Goal: Task Accomplishment & Management: Complete application form

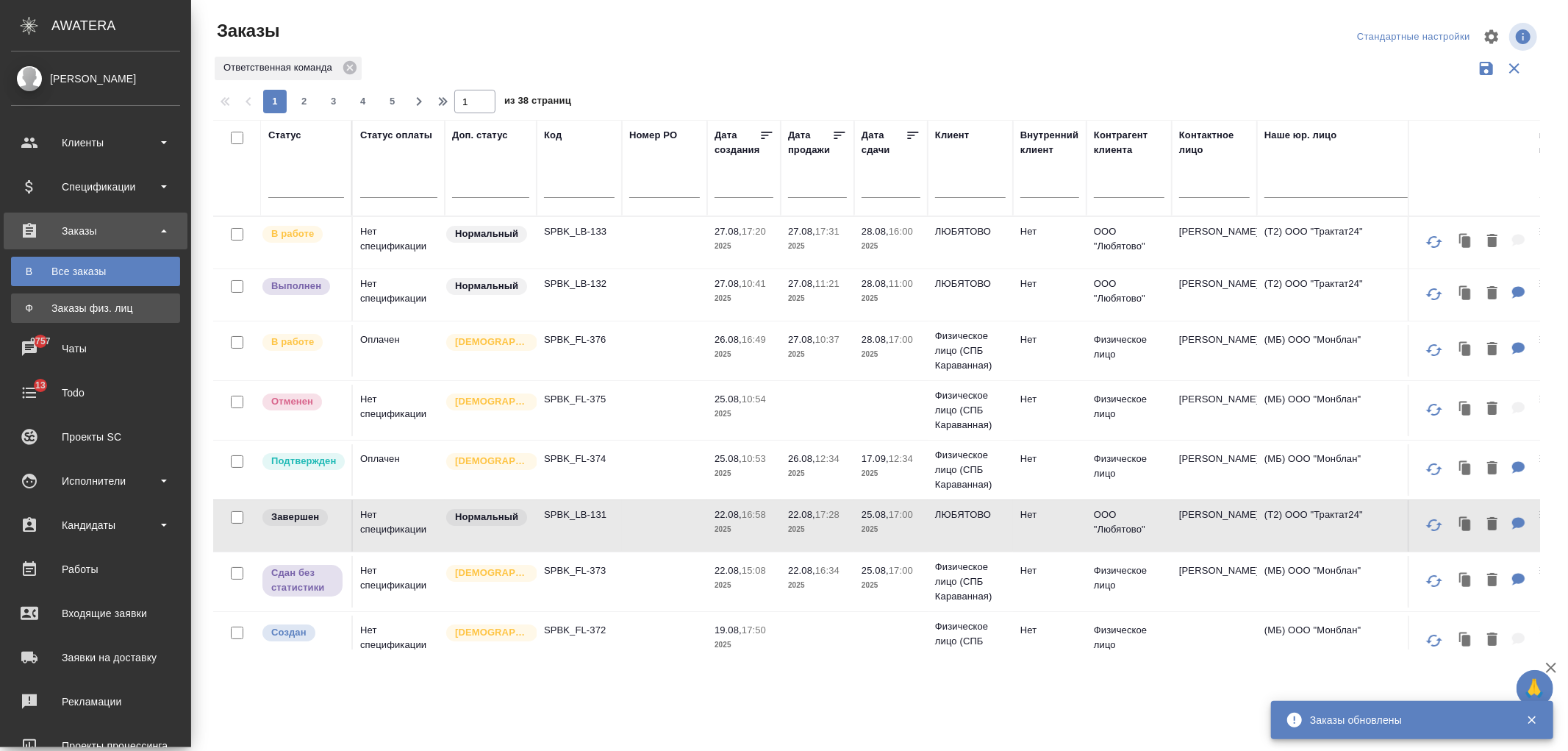
click at [113, 301] on div "Заказы физ. лиц" at bounding box center [95, 308] width 154 height 15
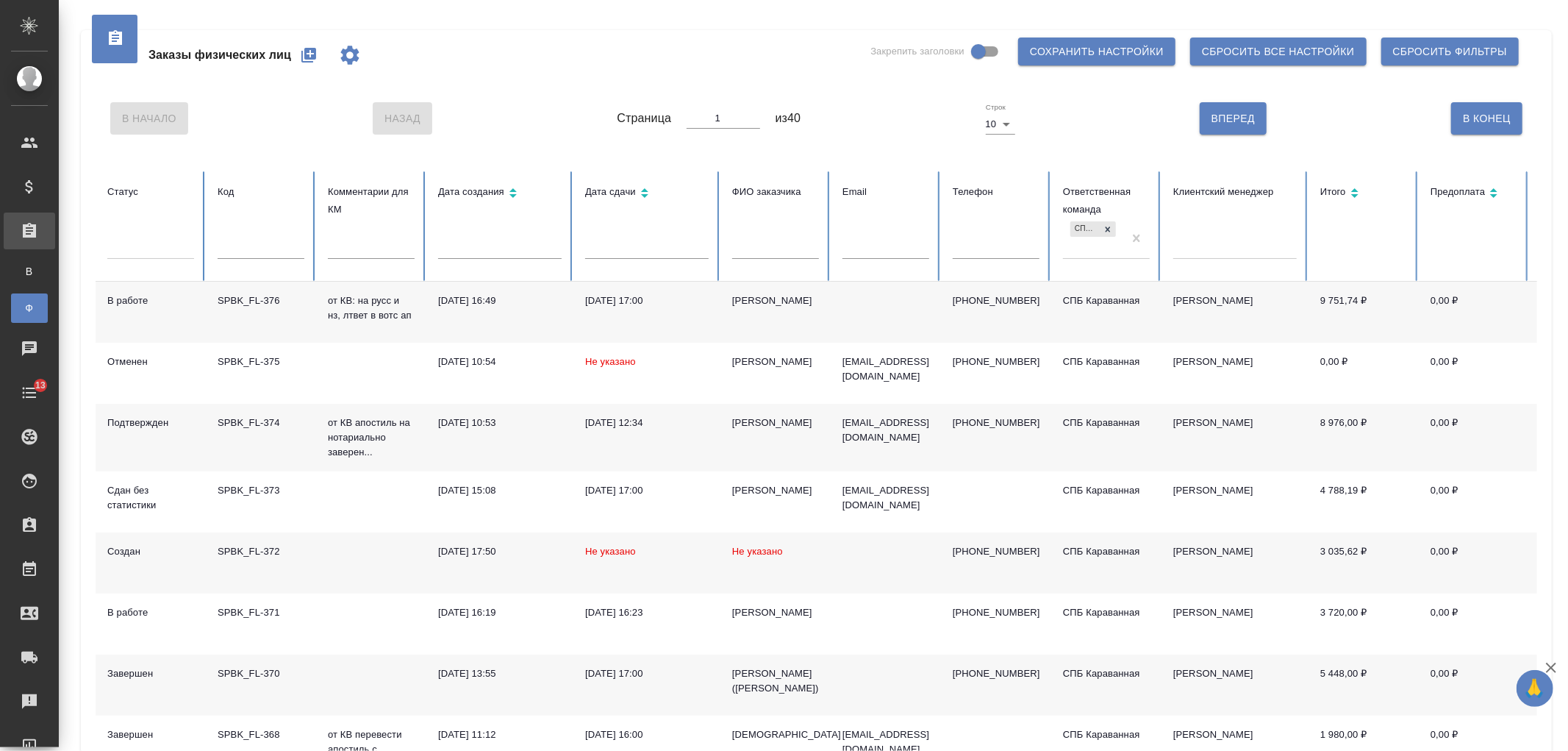
click at [309, 50] on icon "button" at bounding box center [308, 55] width 15 height 15
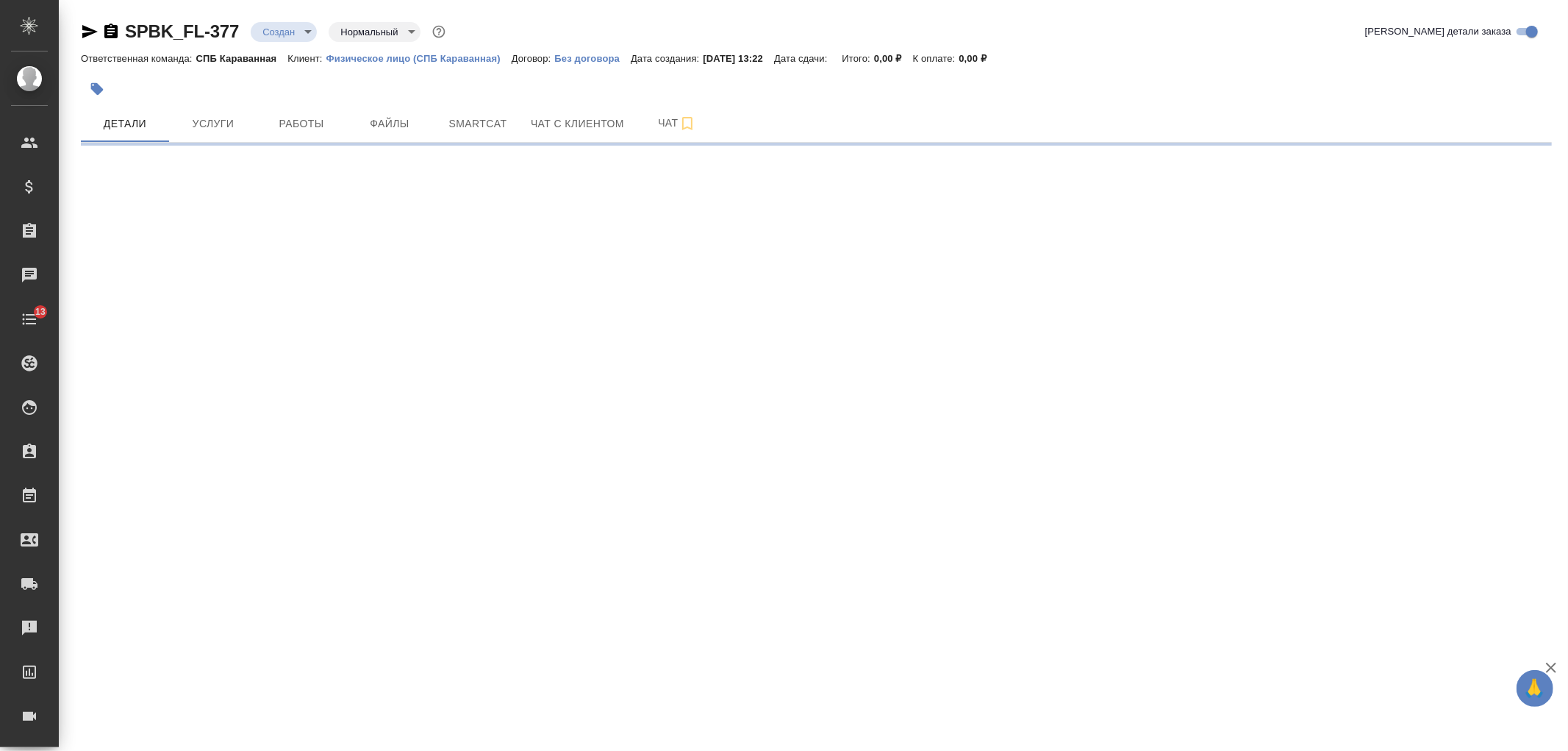
select select "RU"
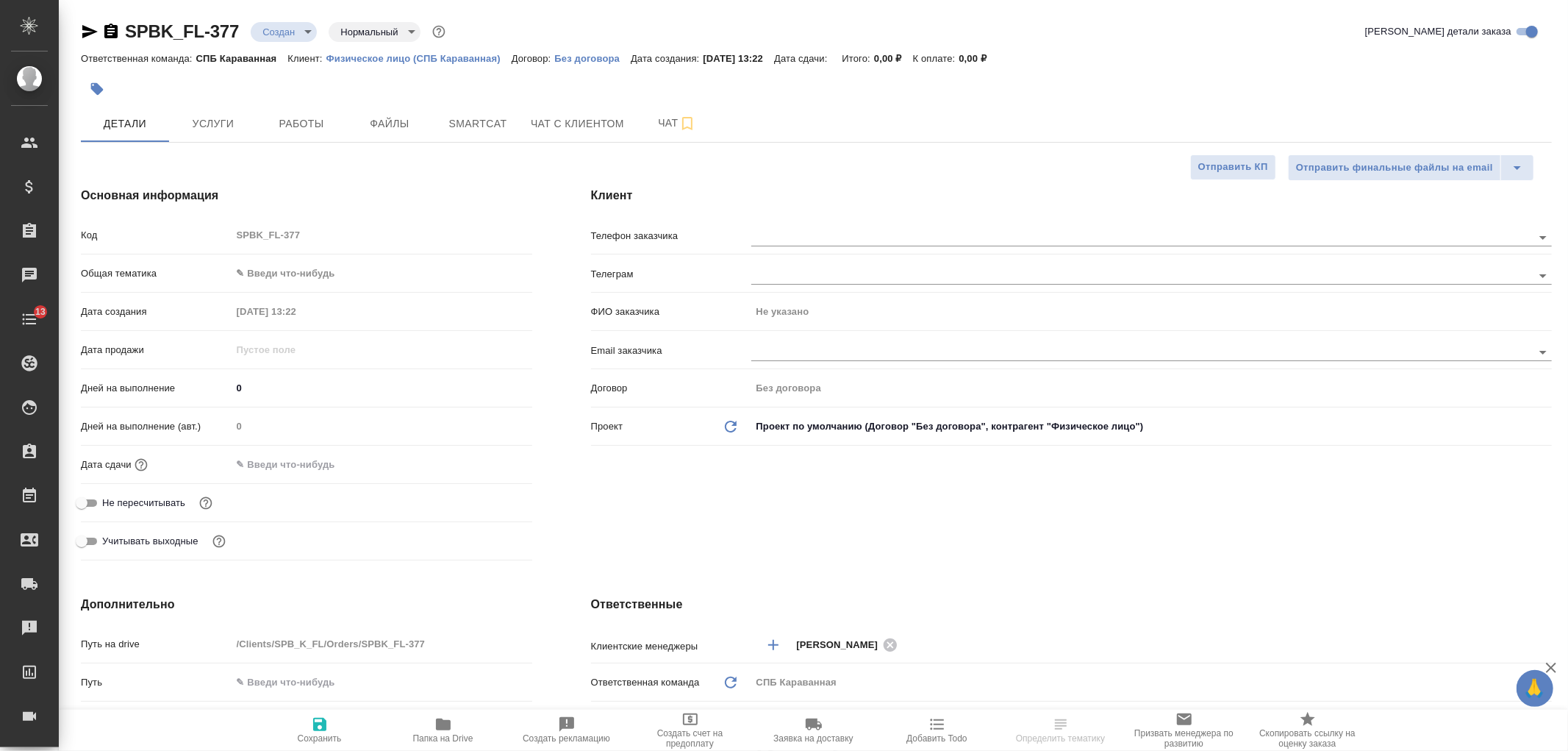
type textarea "x"
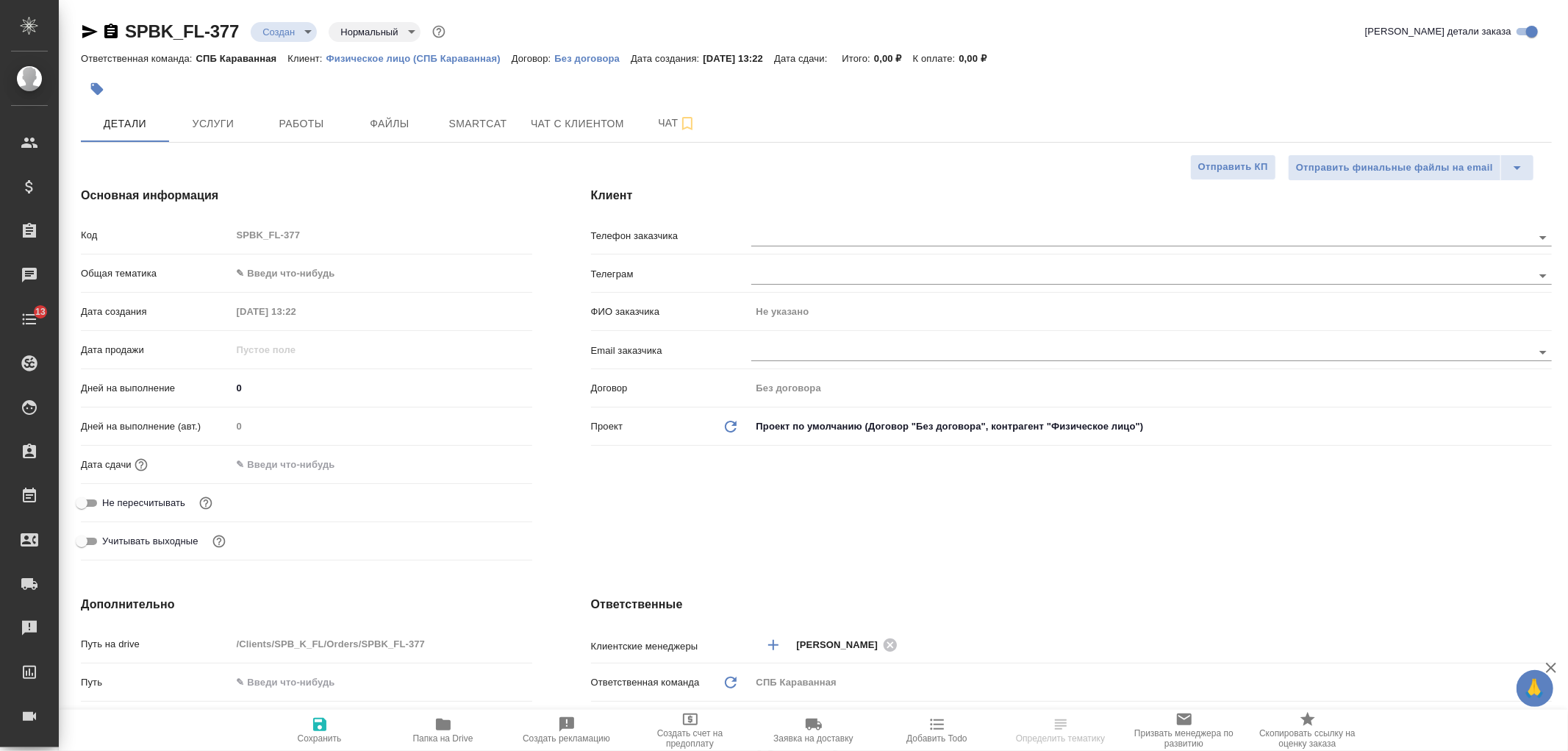
type textarea "x"
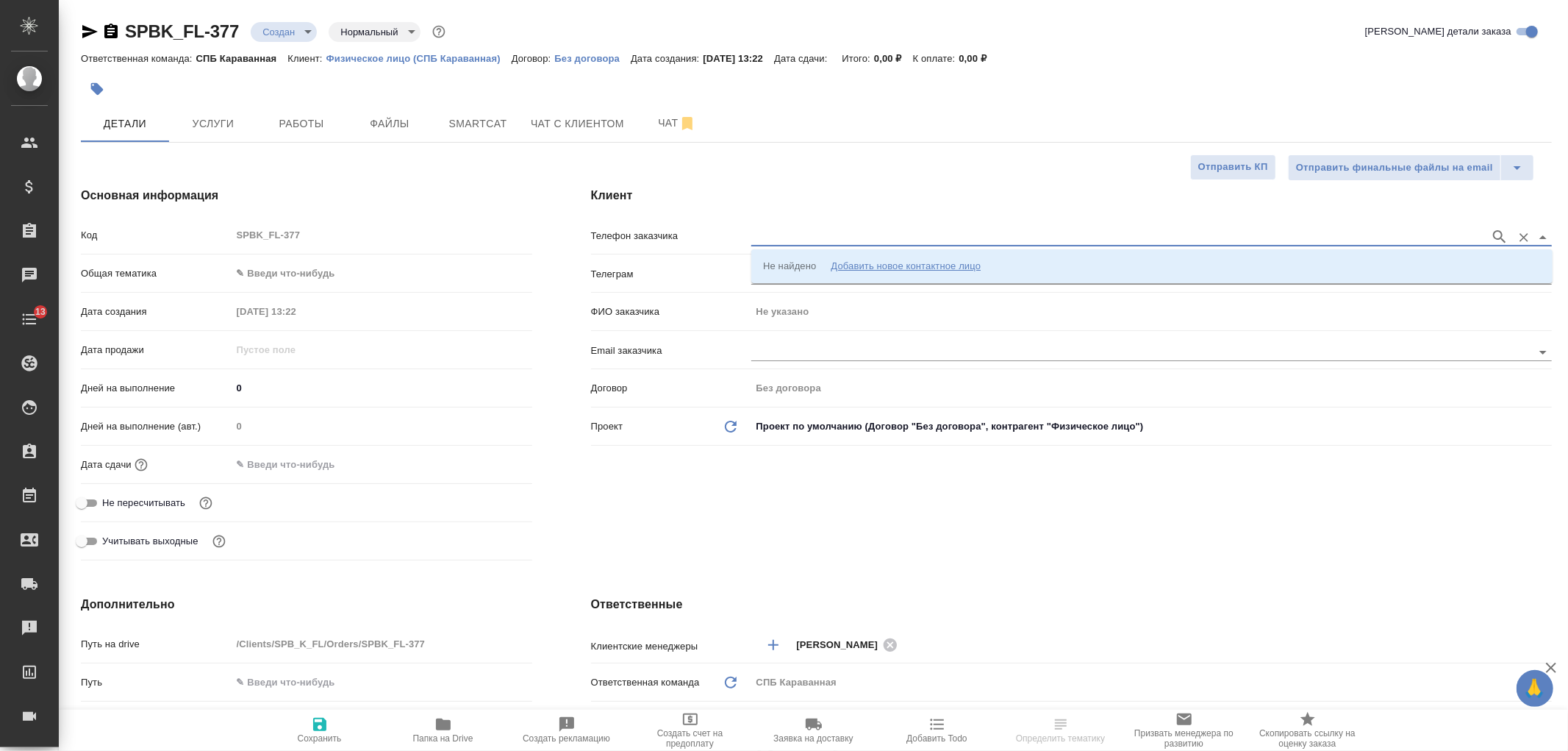
click at [790, 240] on input "text" at bounding box center [1117, 236] width 732 height 18
click at [1184, 266] on li "Не найдено Добавить новое контактное лицо" at bounding box center [1152, 266] width 802 height 26
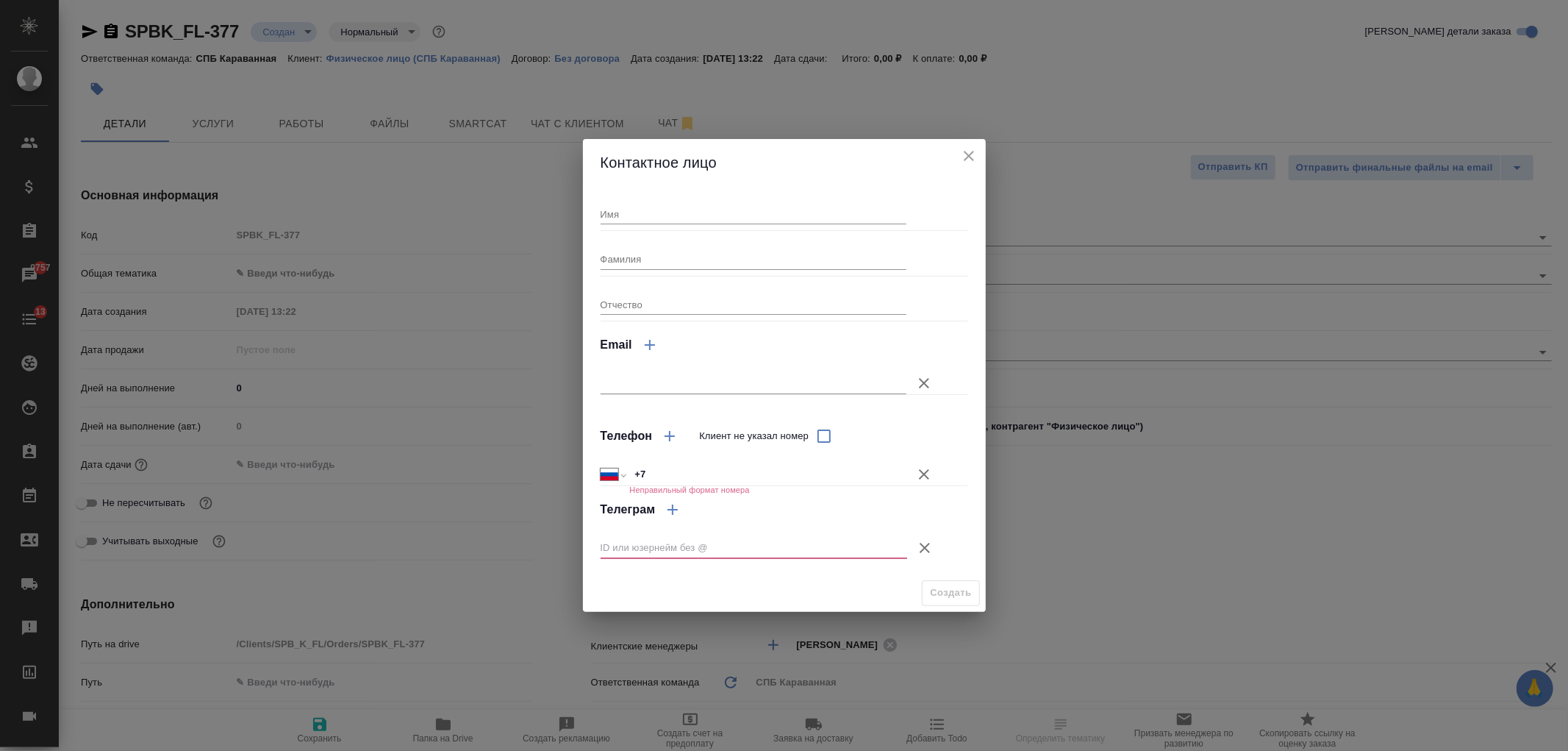
click at [664, 476] on input "+7" at bounding box center [767, 474] width 277 height 21
type input "+7 921"
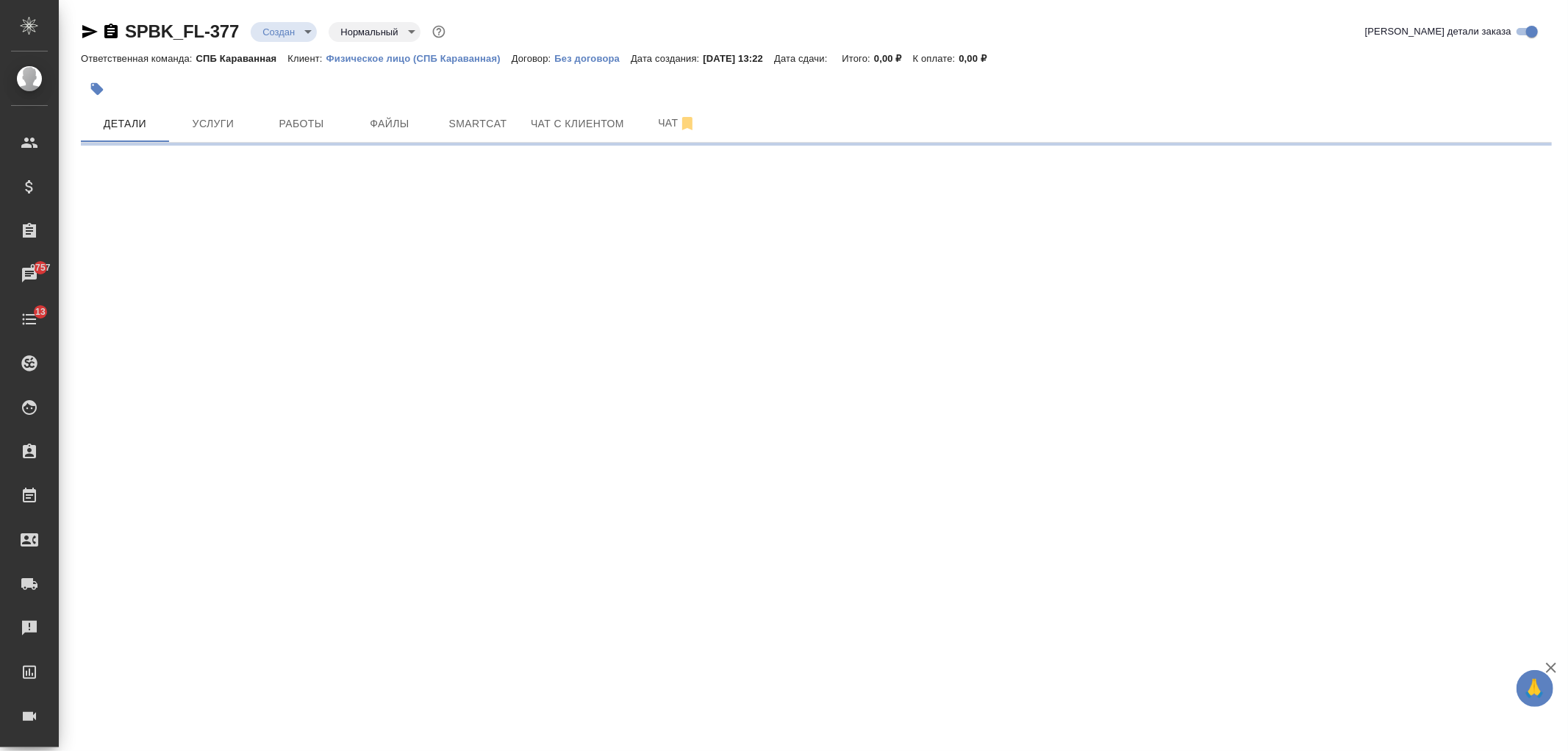
select select "RU"
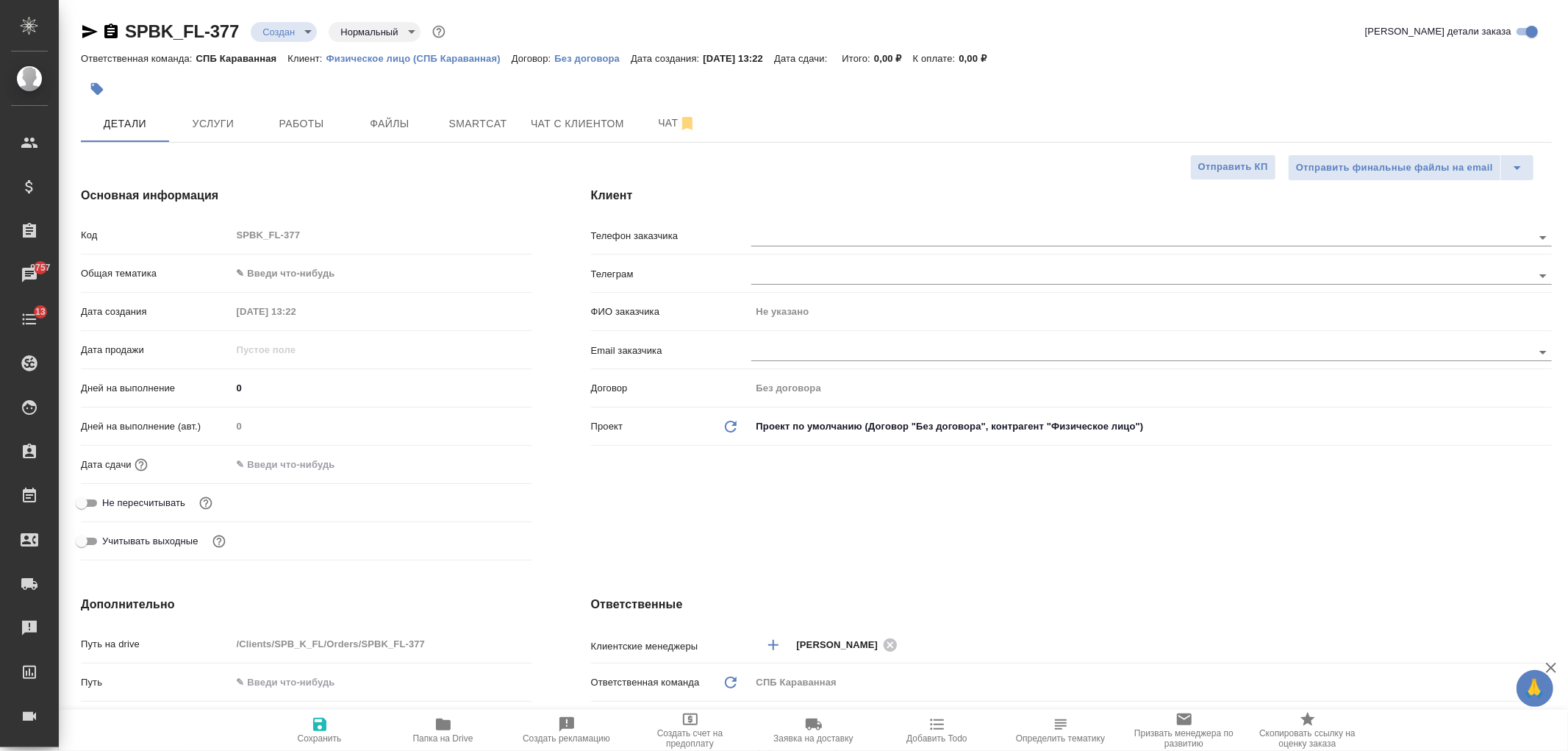
type textarea "x"
click at [792, 238] on input "text" at bounding box center [1117, 236] width 732 height 18
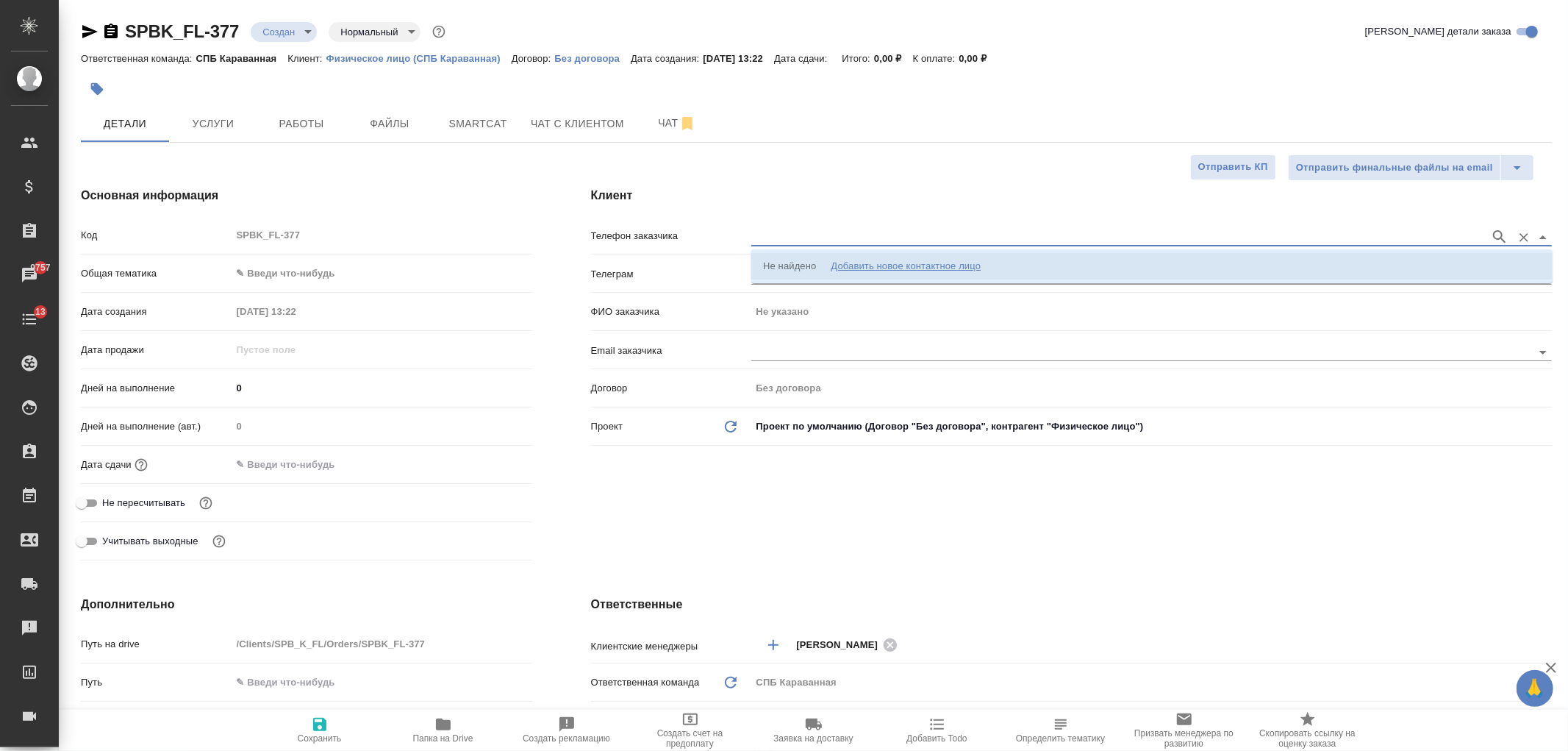
click at [778, 263] on div "Не найдено" at bounding box center [789, 266] width 52 height 15
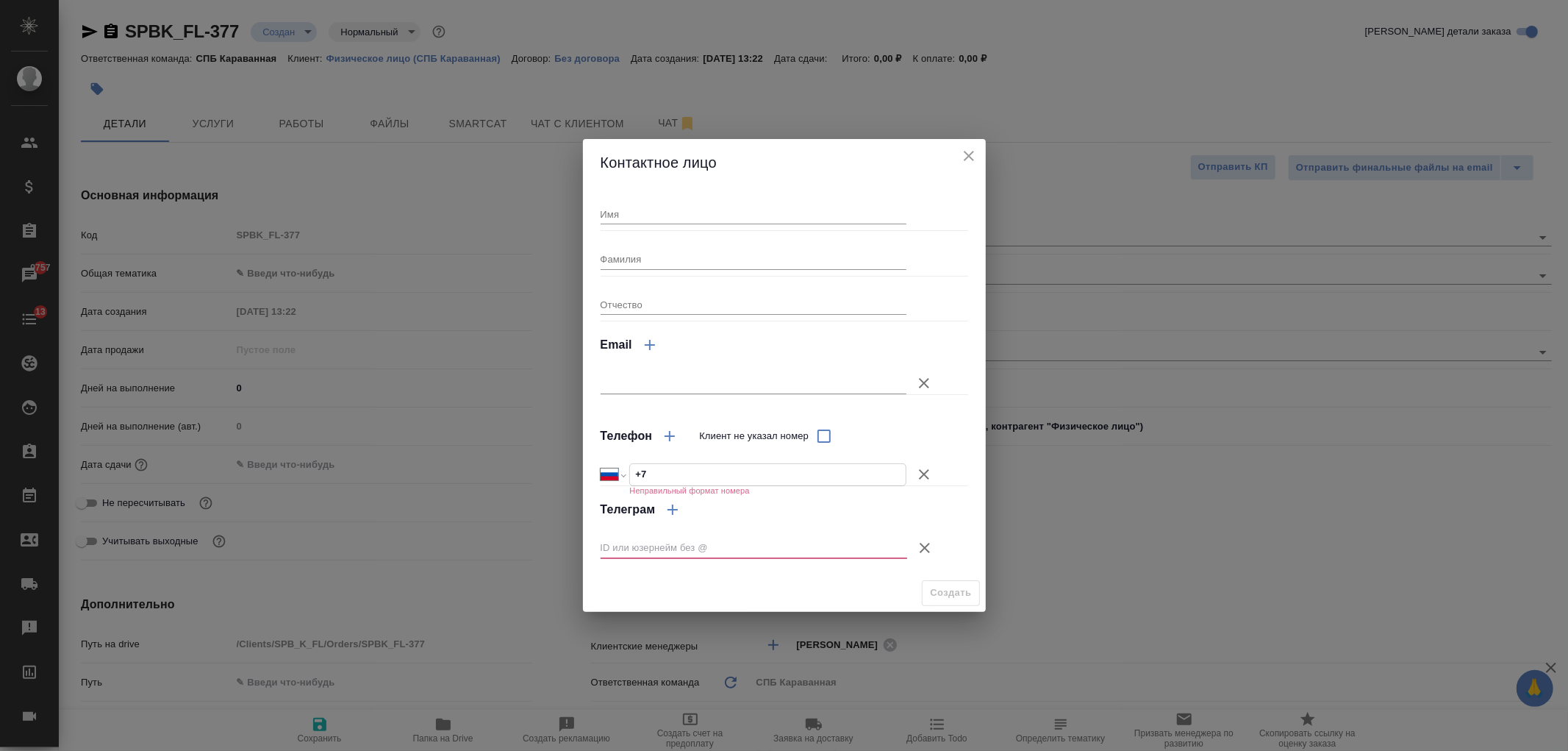
click at [650, 475] on input "+7" at bounding box center [767, 474] width 276 height 21
type input "+7 921 892 70 45"
click at [659, 542] on input "text" at bounding box center [753, 548] width 306 height 21
click at [921, 545] on icon "button" at bounding box center [925, 548] width 18 height 18
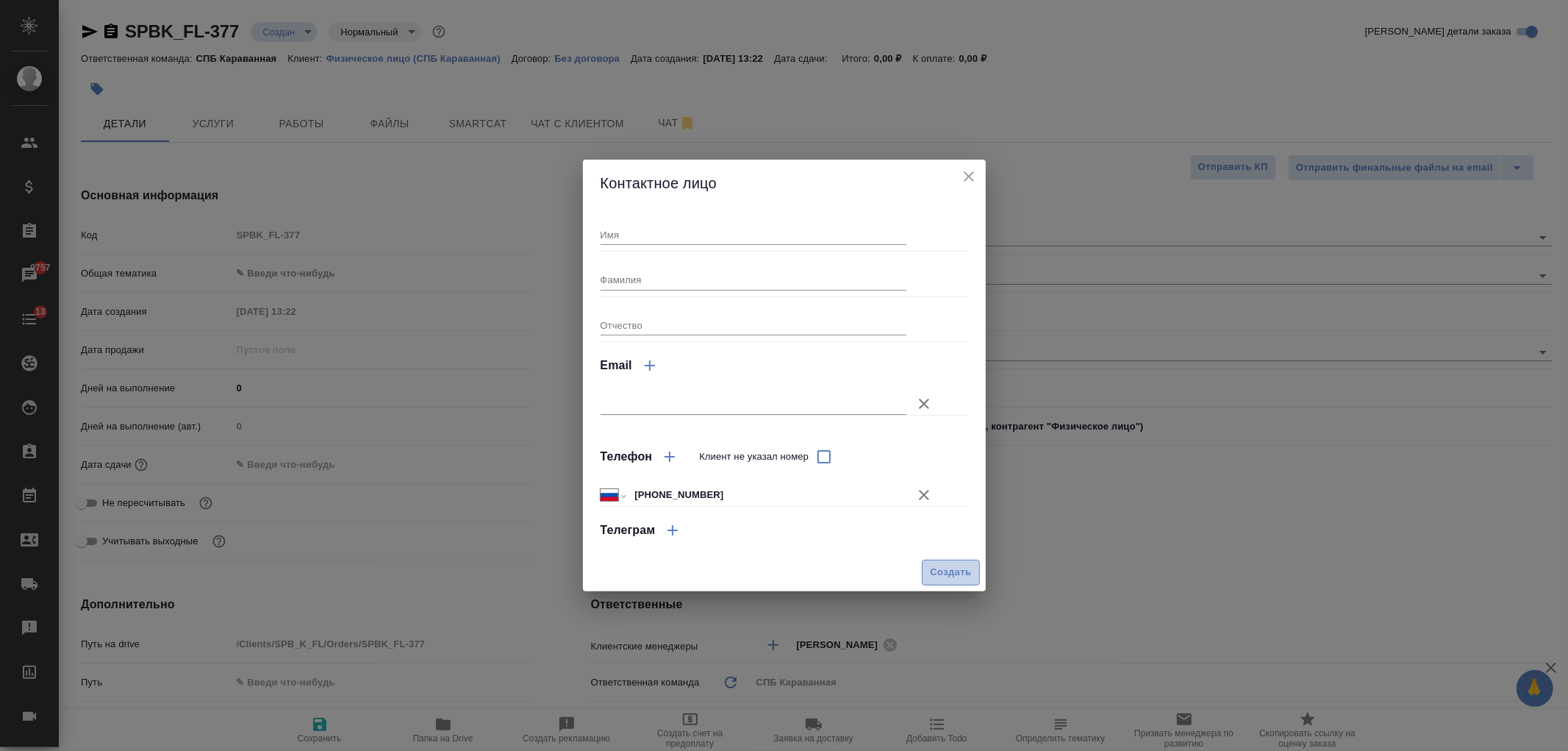
click at [959, 576] on span "Создать" at bounding box center [950, 572] width 41 height 17
type textarea "x"
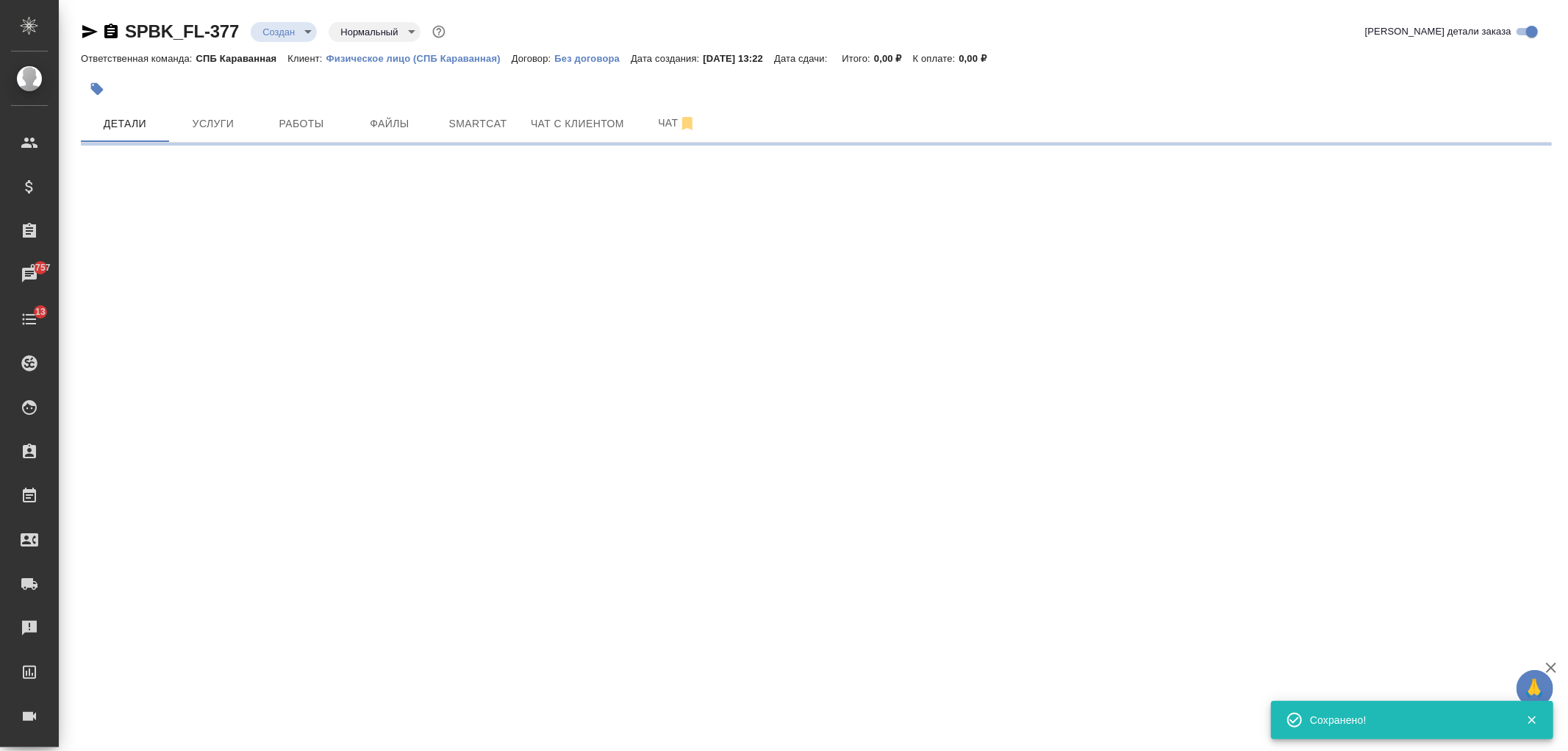
type input "holyTrinity"
select select "RU"
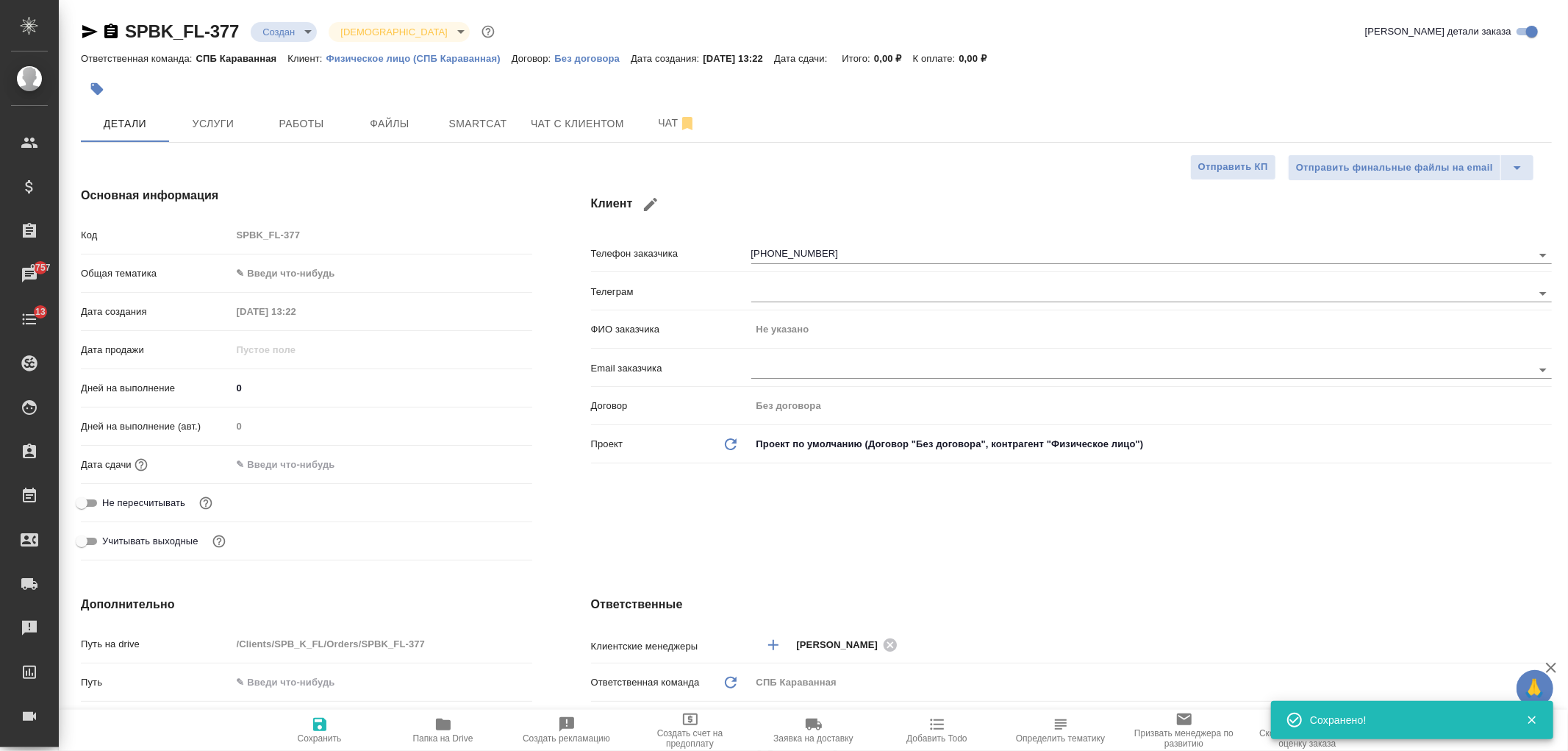
type textarea "x"
click at [298, 267] on body "🙏 .cls-1 fill:#fff; AWATERA Ivanova Arina Клиенты Спецификации Заказы 9757 Чаты…" at bounding box center [784, 376] width 1568 height 751
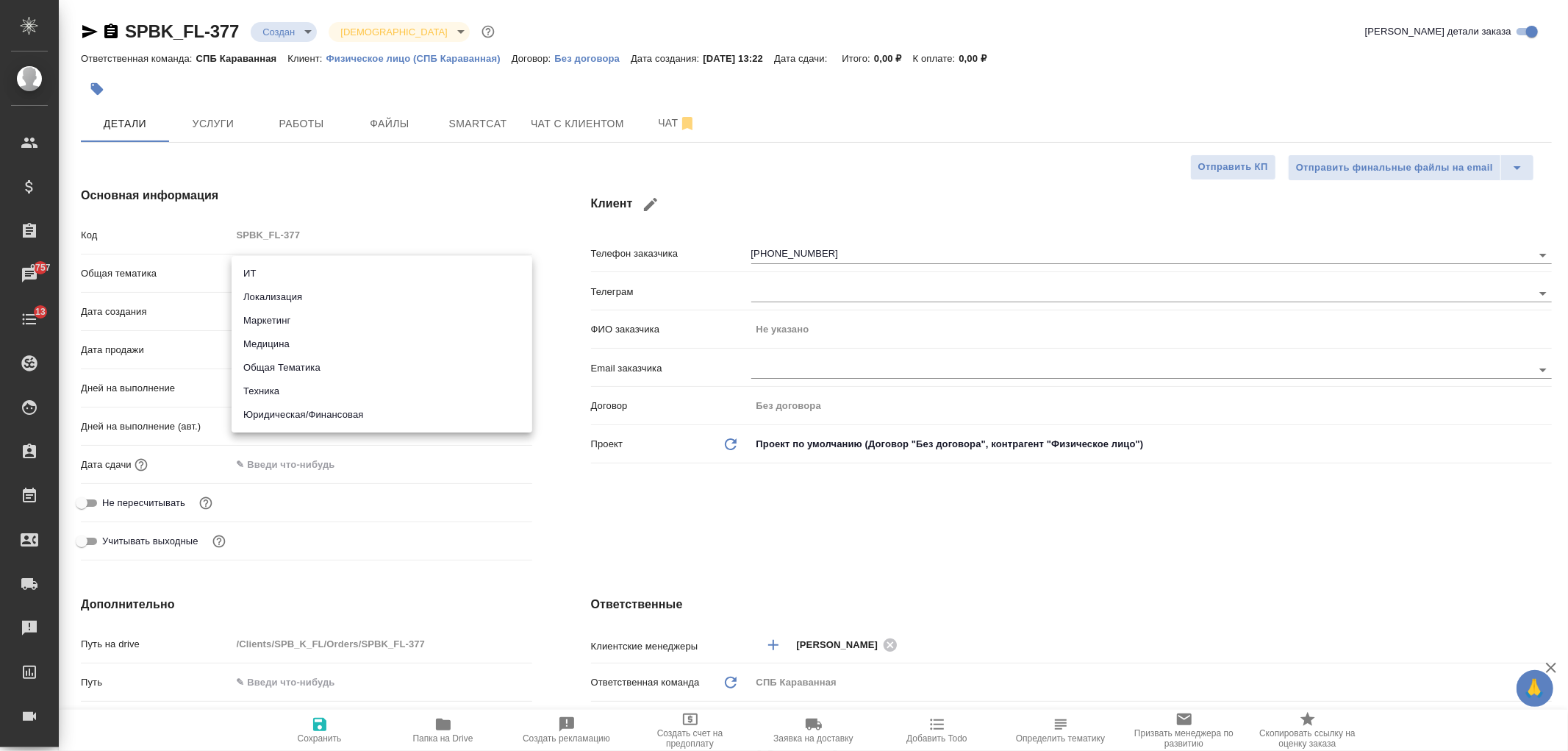
click at [344, 412] on li "Юридическая/Финансовая" at bounding box center [382, 414] width 301 height 24
type input "yr-fn"
type textarea "x"
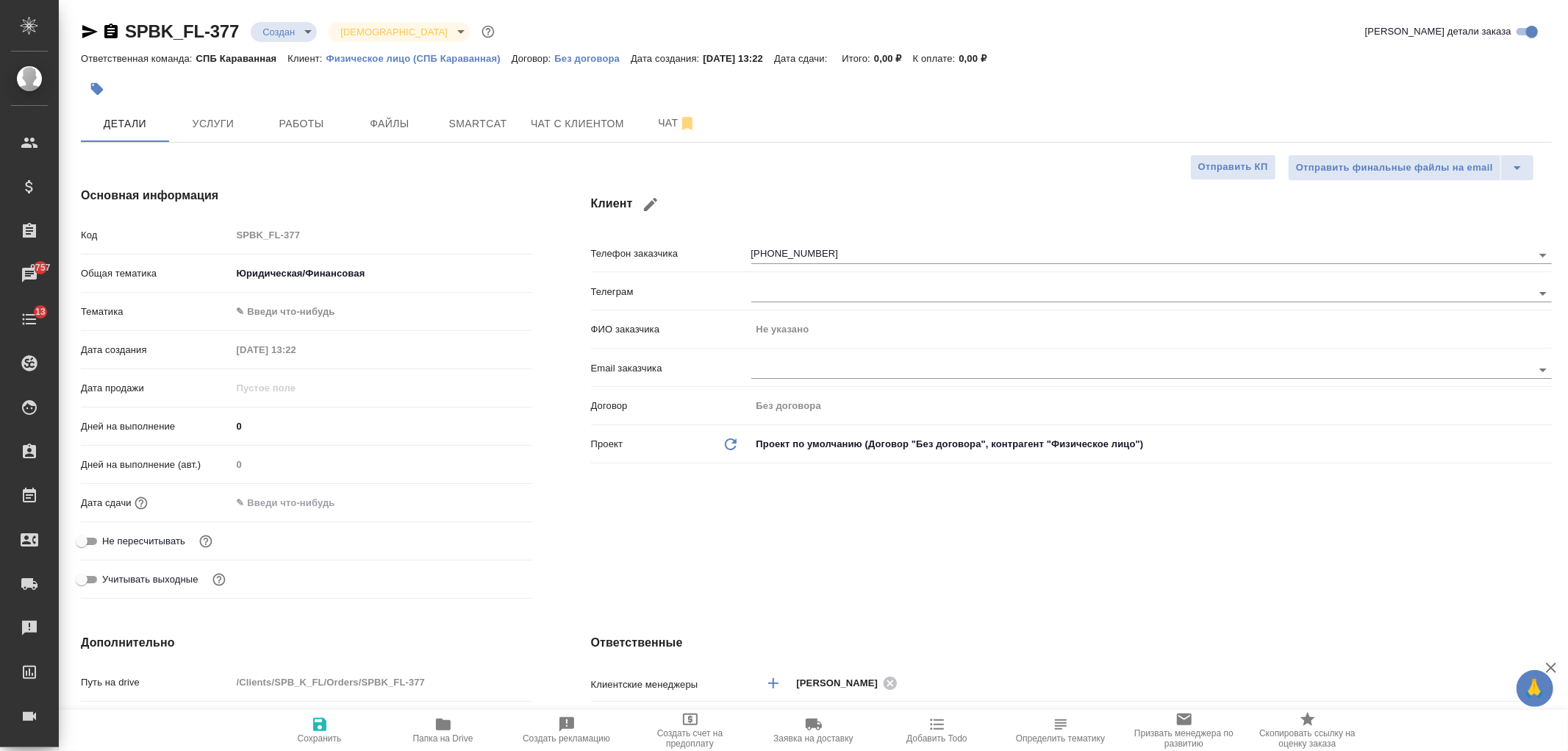
click at [295, 311] on body "🙏 .cls-1 fill:#fff; AWATERA Ivanova Arina Клиенты Спецификации Заказы 9757 Чаты…" at bounding box center [784, 376] width 1568 height 751
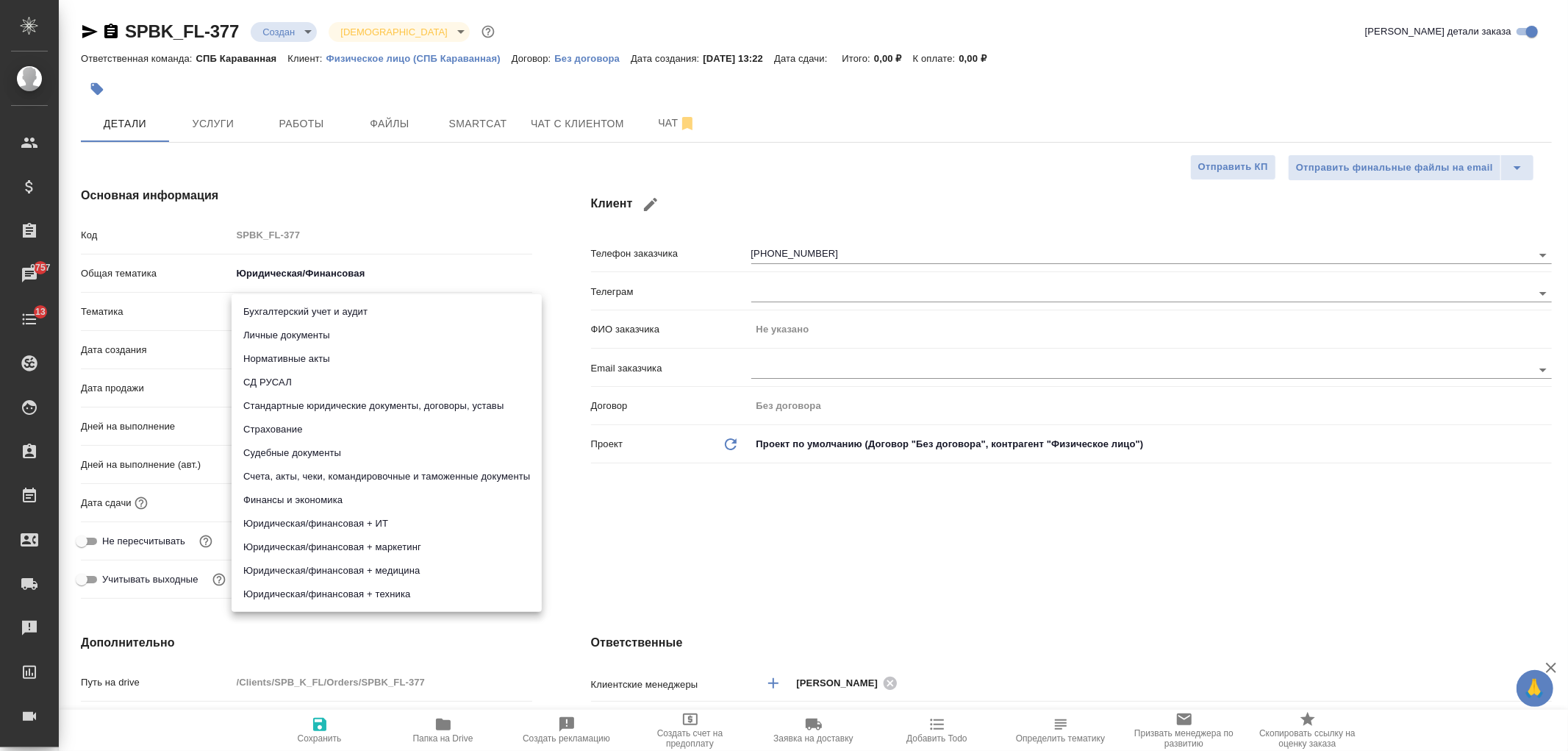
click at [757, 532] on div at bounding box center [784, 376] width 1568 height 751
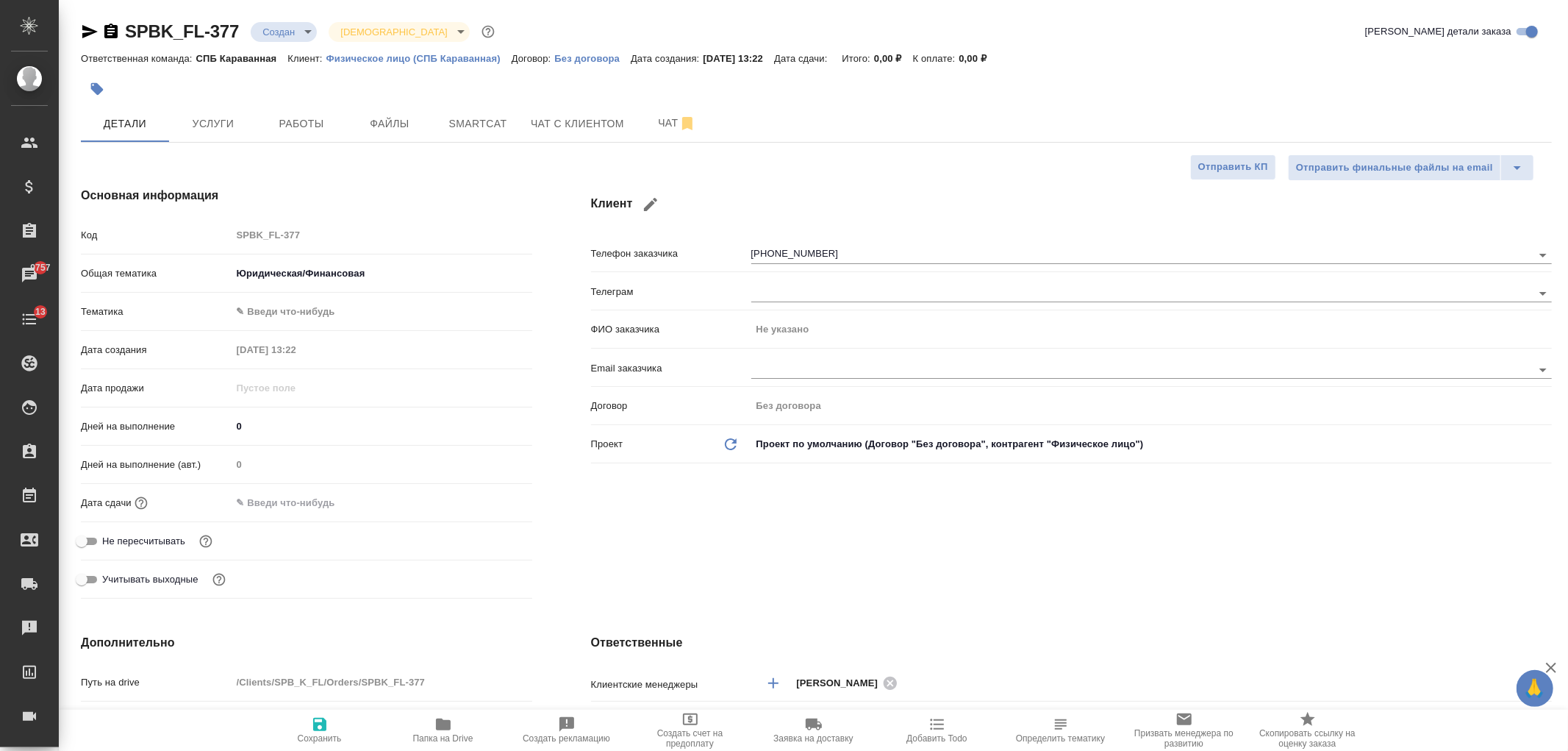
click at [321, 741] on span "Сохранить" at bounding box center [319, 739] width 44 height 11
type textarea "x"
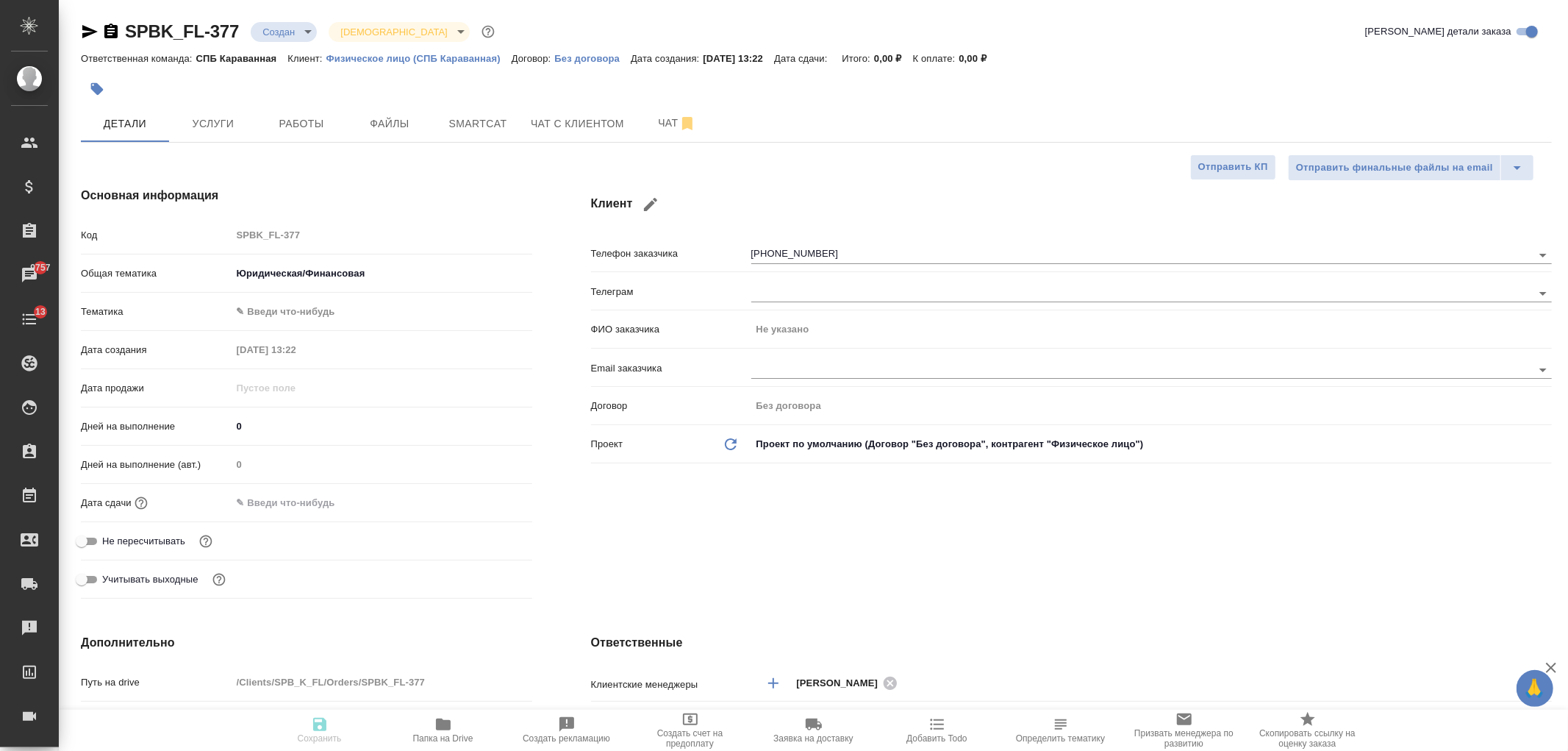
type textarea "x"
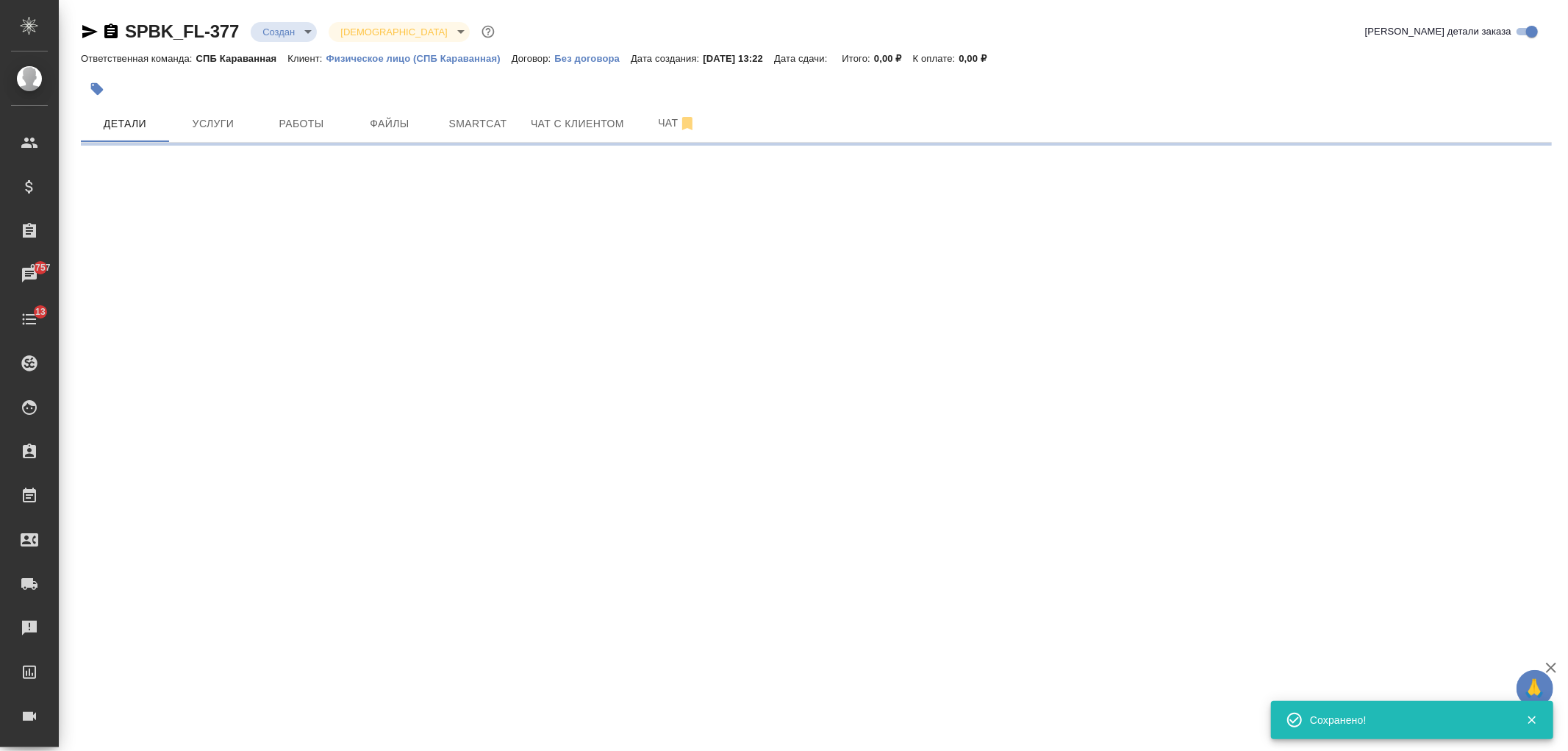
select select "RU"
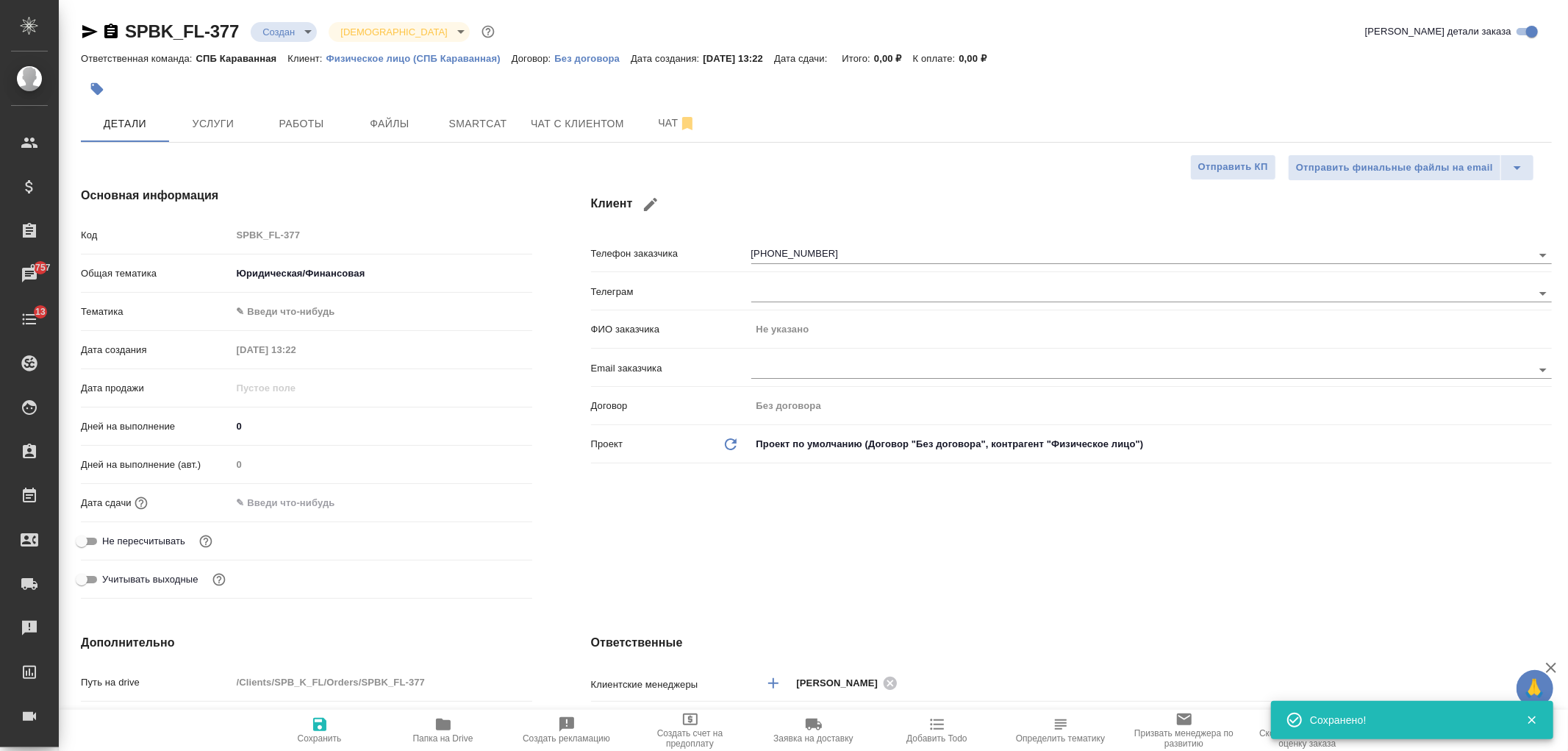
type textarea "x"
click at [1048, 525] on div "Клиент Телефон заказчика +79218927045 Телеграм ФИО заказчика Не указано Email з…" at bounding box center [1071, 396] width 1019 height 476
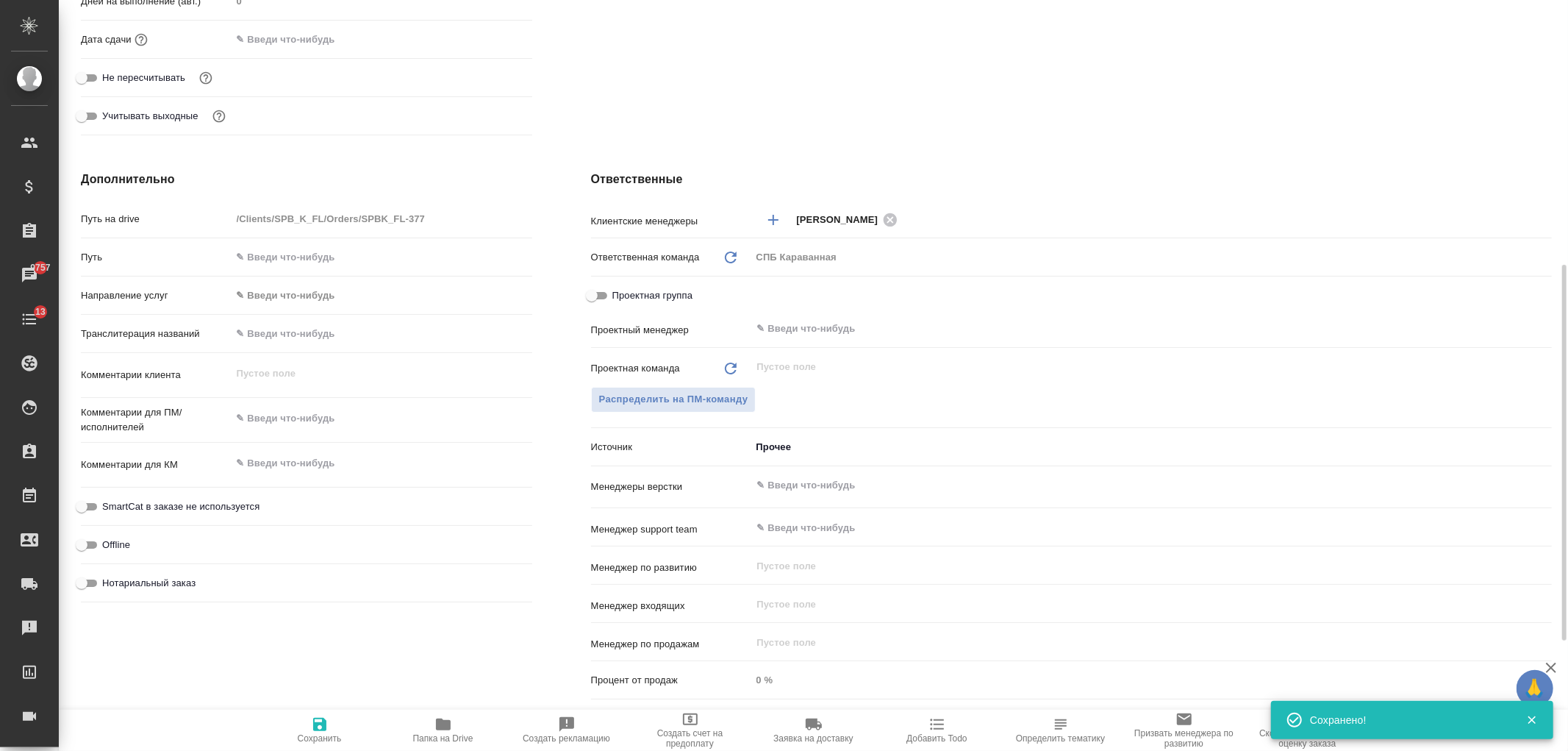
scroll to position [485, 0]
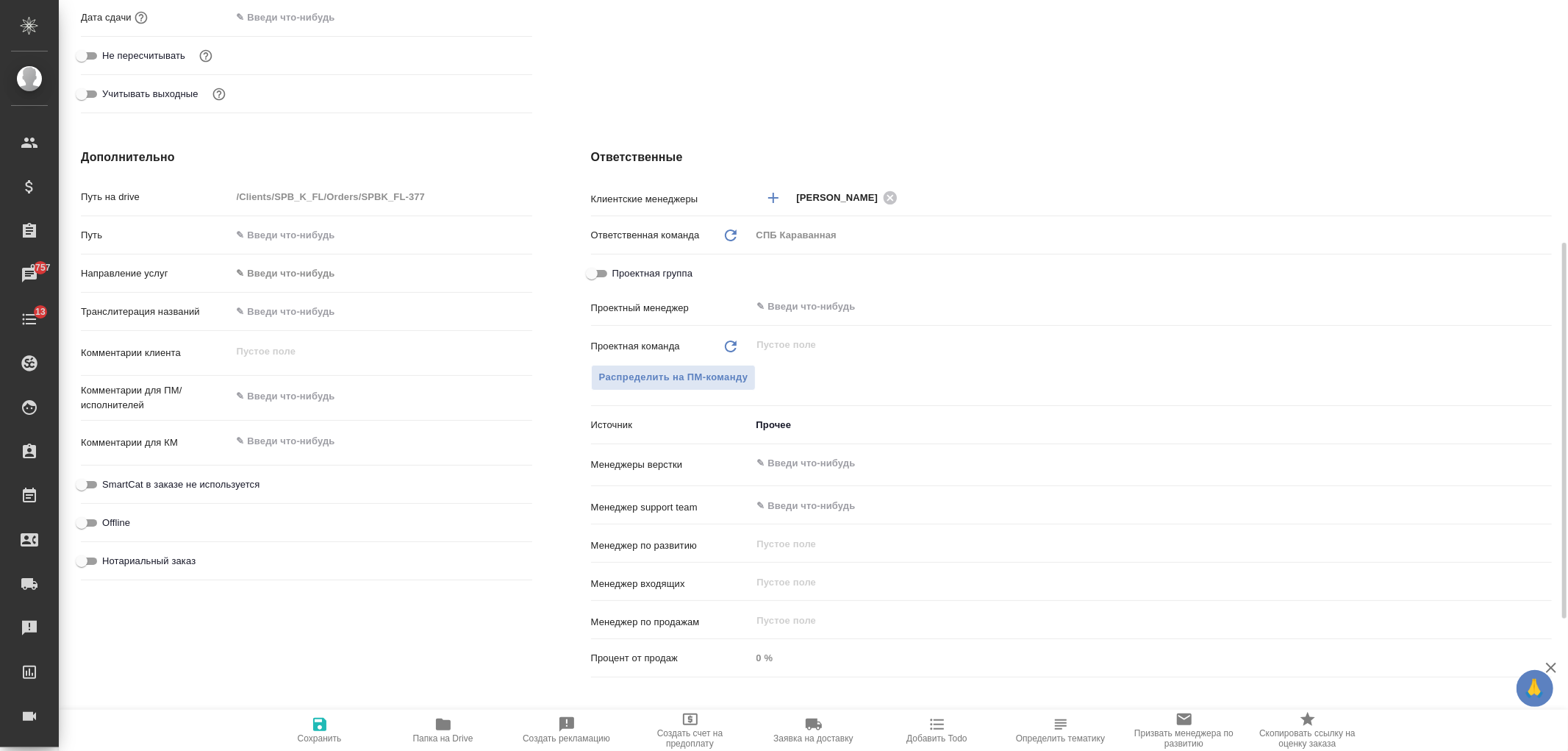
click at [407, 623] on div "Дополнительно Путь на drive /Clients/SPB_K_FL/Orders/SPBK_FL-377 Путь Направлен…" at bounding box center [306, 416] width 510 height 593
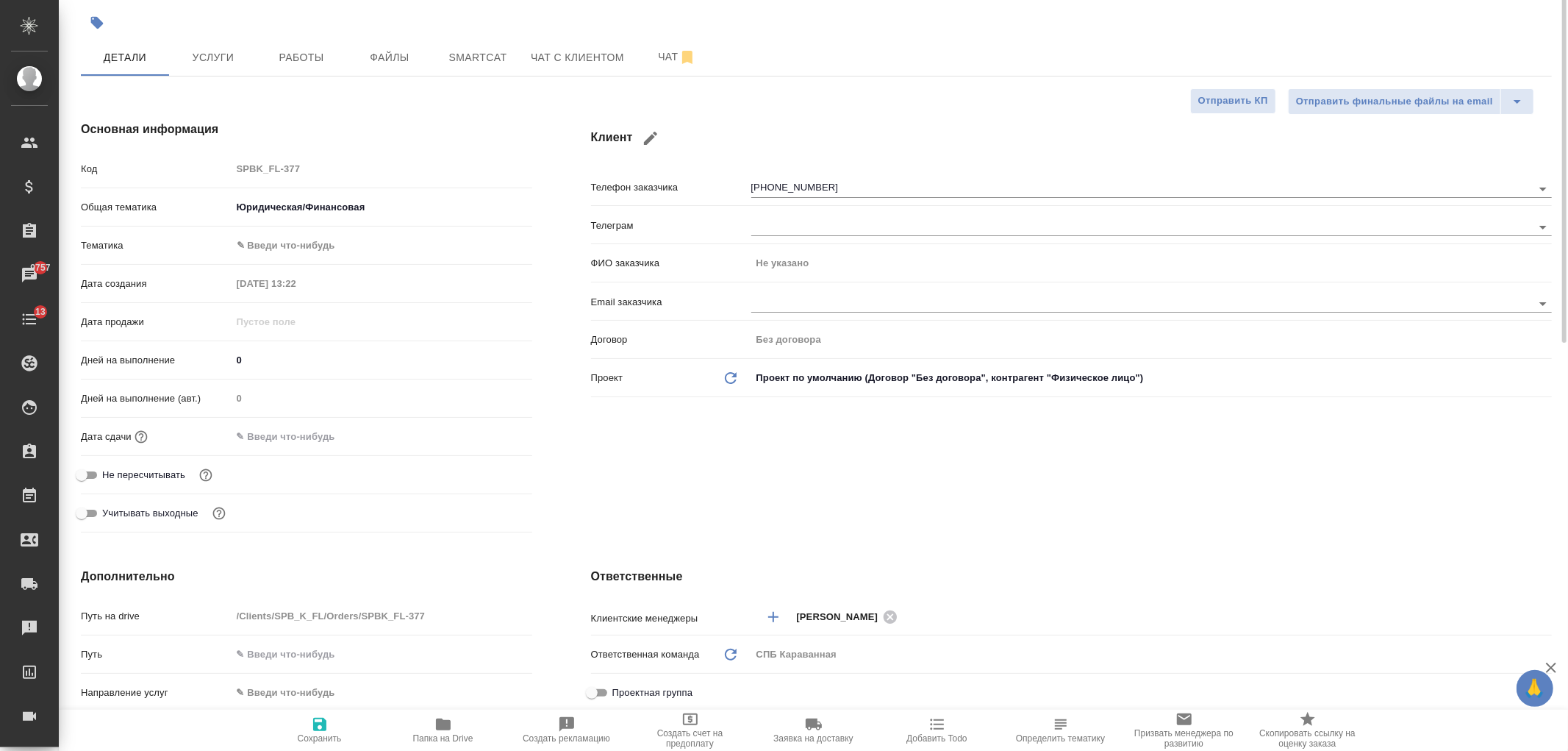
scroll to position [0, 0]
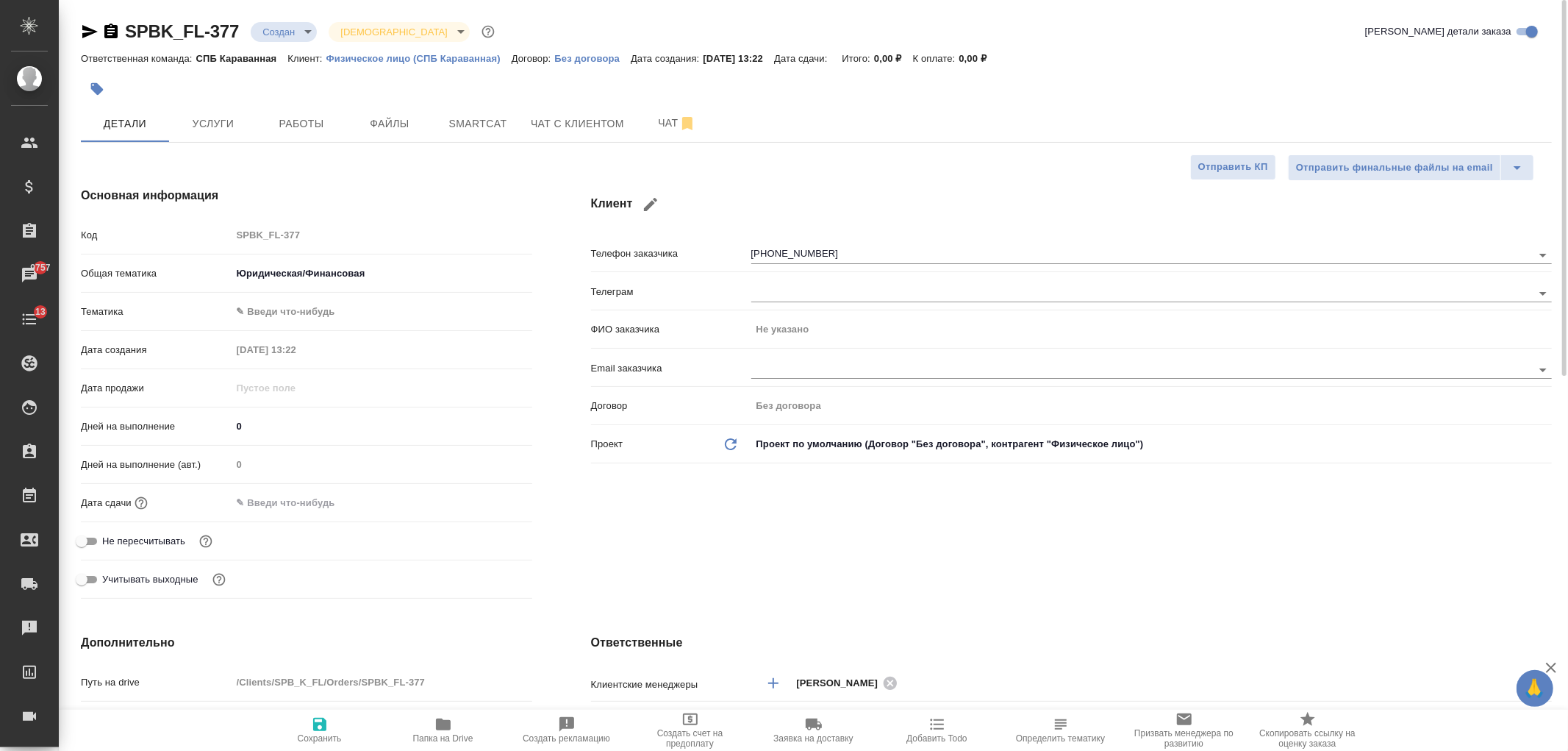
type textarea "x"
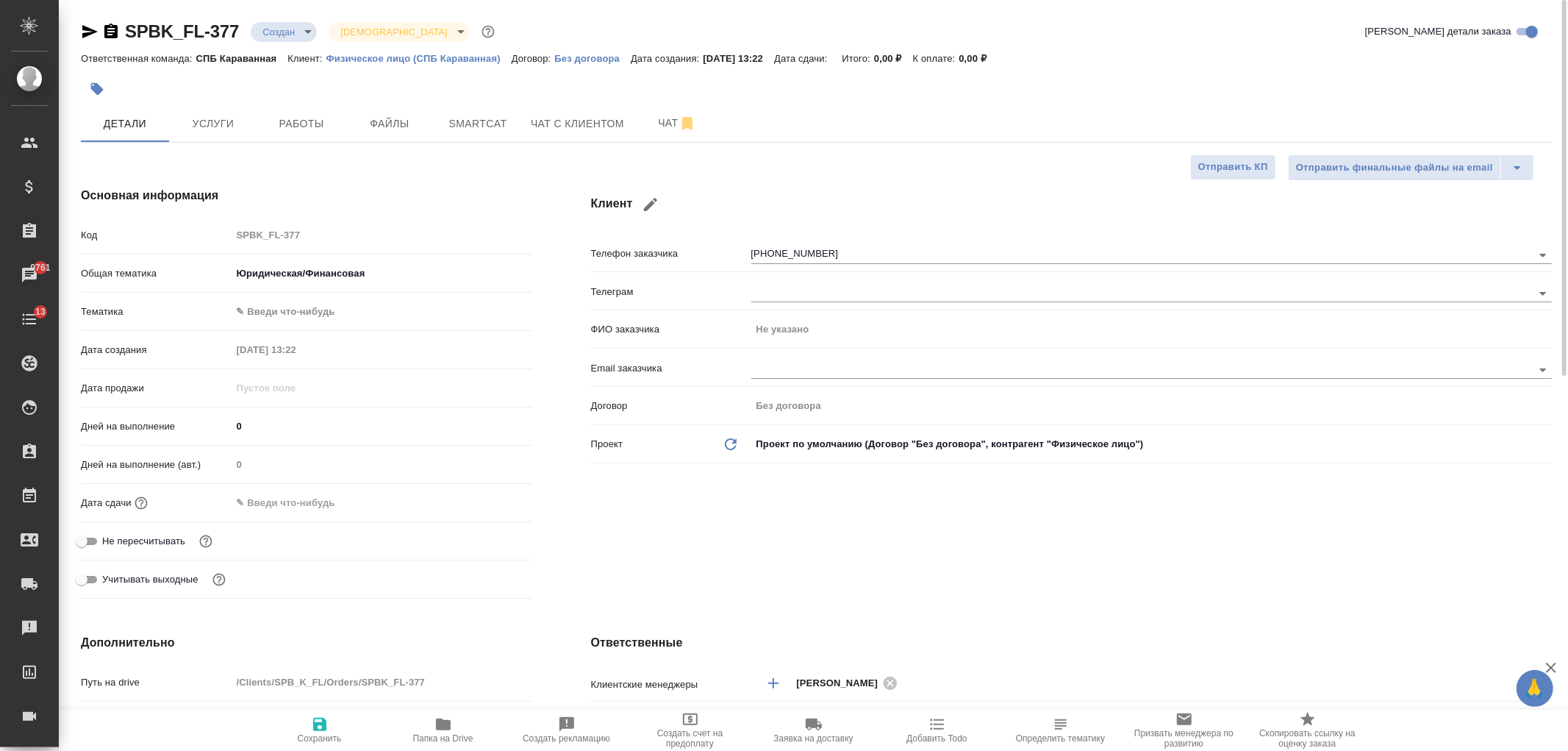
type textarea "x"
click at [208, 128] on span "Услуги" at bounding box center [213, 123] width 71 height 18
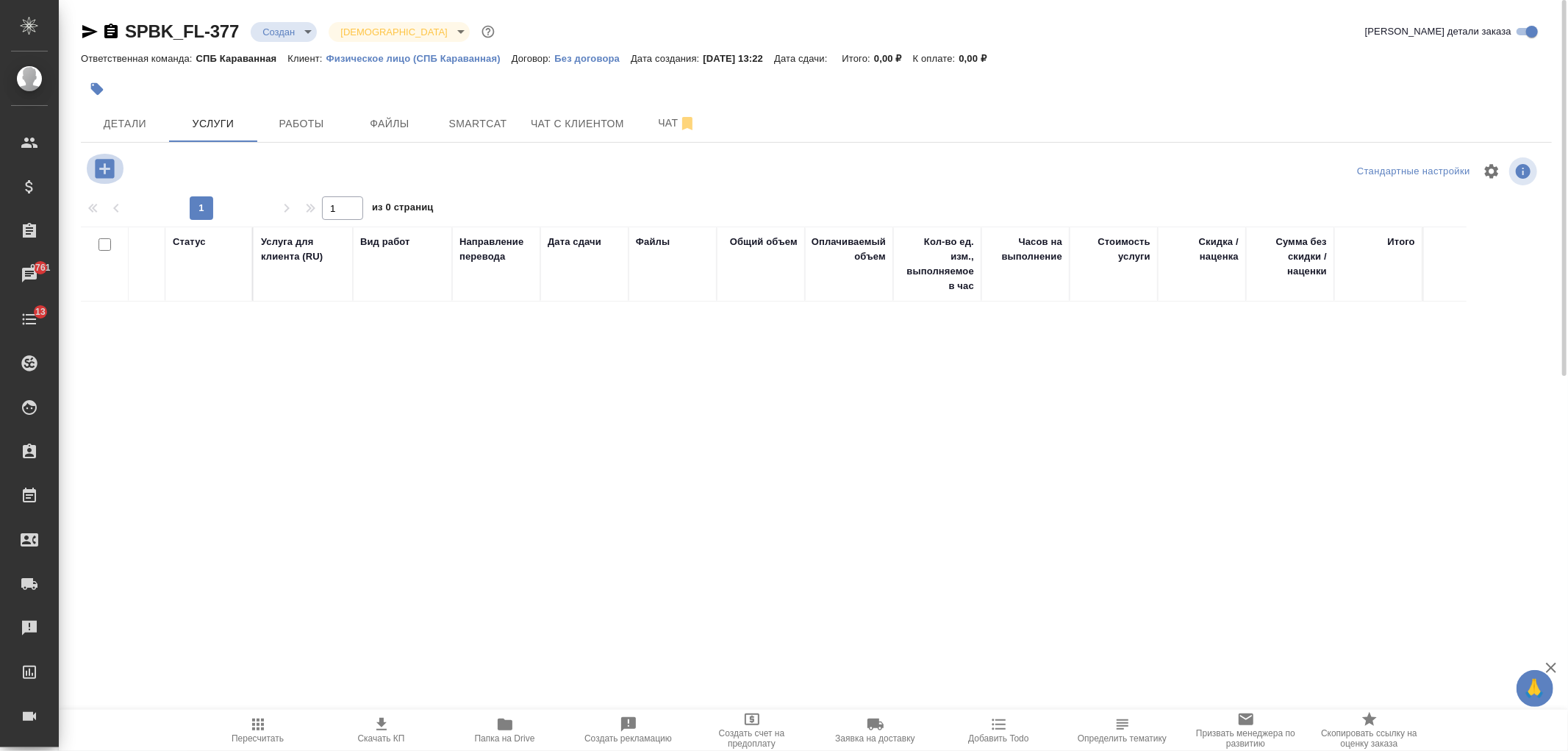
click at [106, 164] on icon "button" at bounding box center [104, 168] width 19 height 19
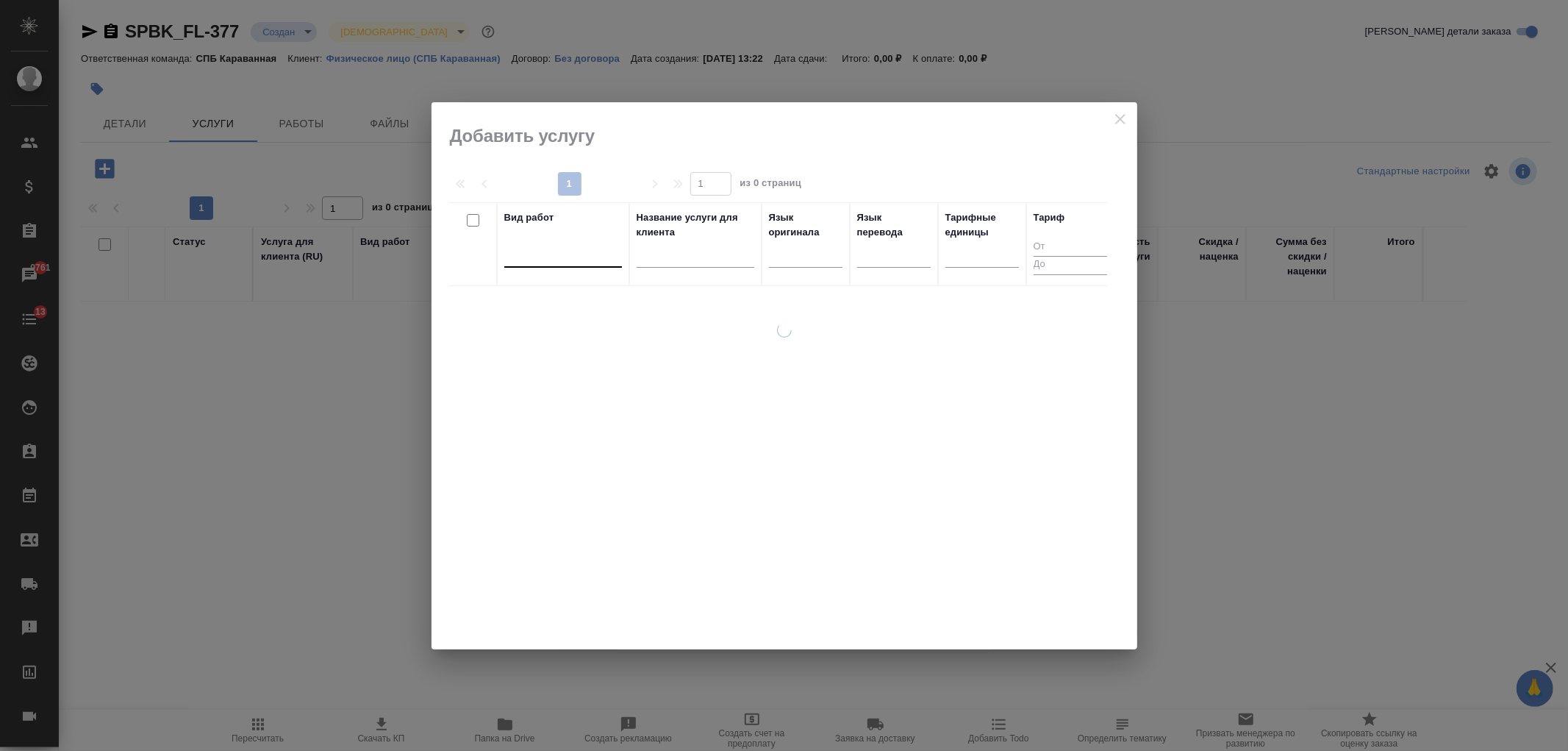
click at [564, 262] on div at bounding box center [563, 252] width 117 height 21
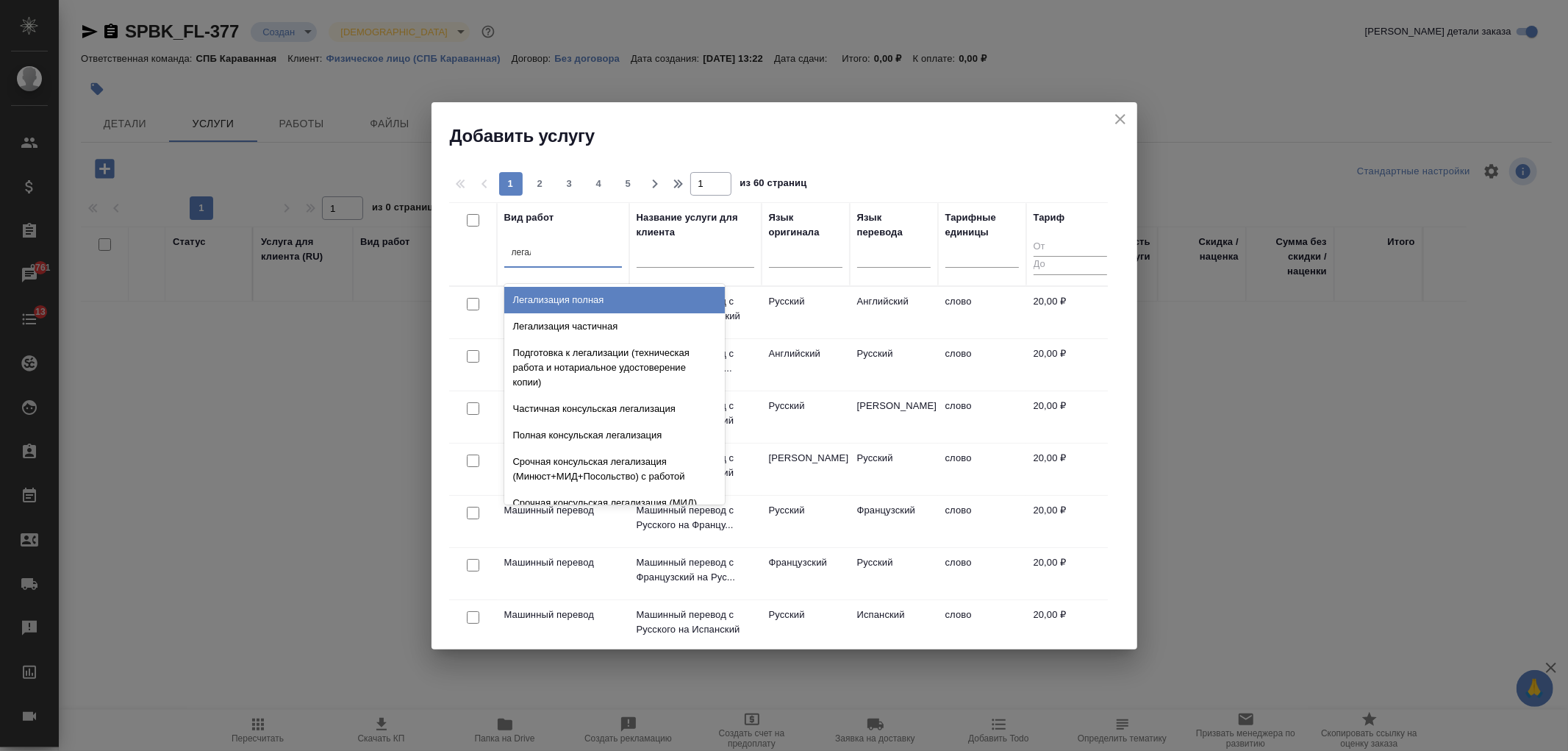
type input "легали"
click at [604, 298] on div "Легализация полная" at bounding box center [614, 300] width 220 height 26
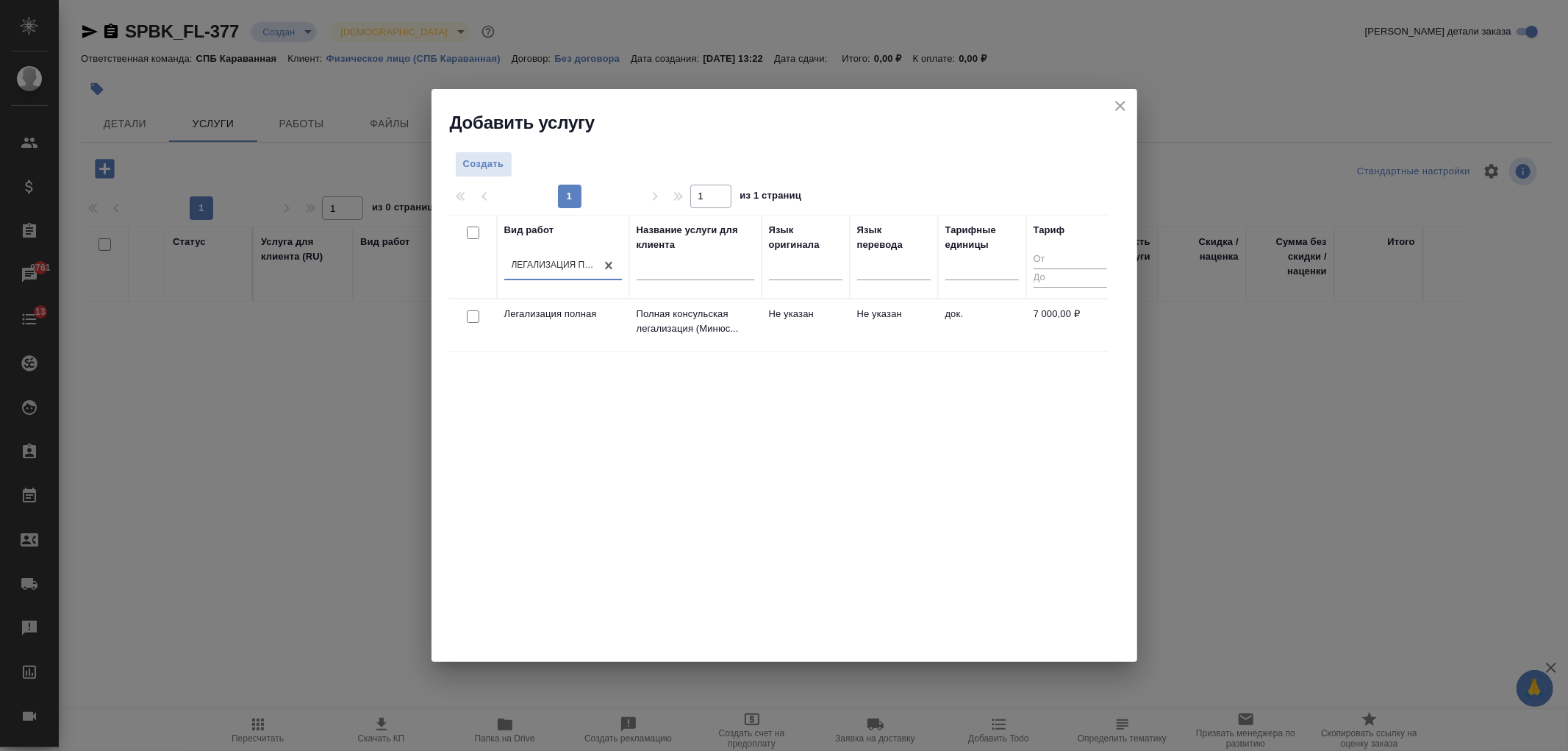
click at [471, 312] on input "checkbox" at bounding box center [472, 317] width 12 height 12
checkbox input "true"
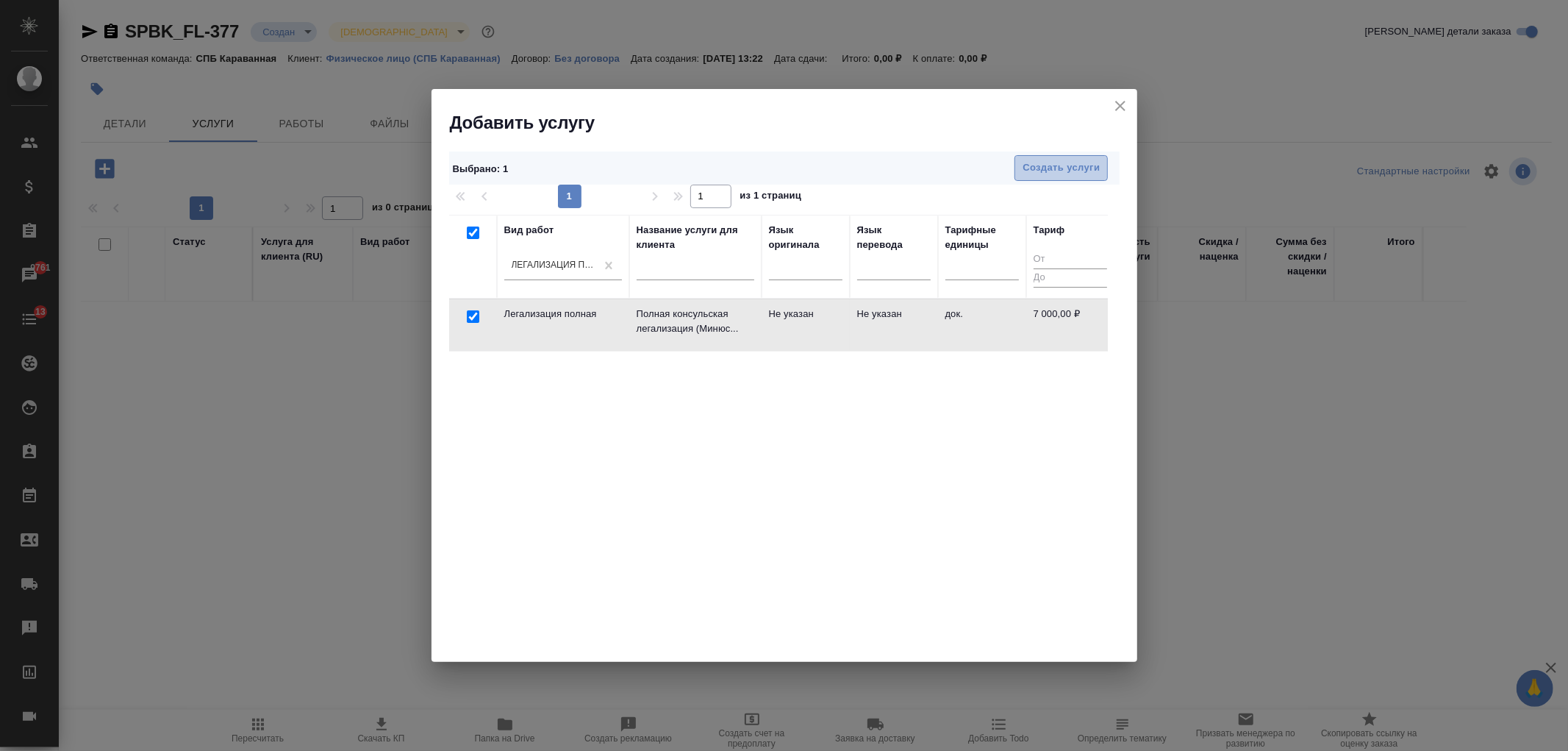
click at [1048, 168] on span "Создать услуги" at bounding box center [1061, 167] width 77 height 17
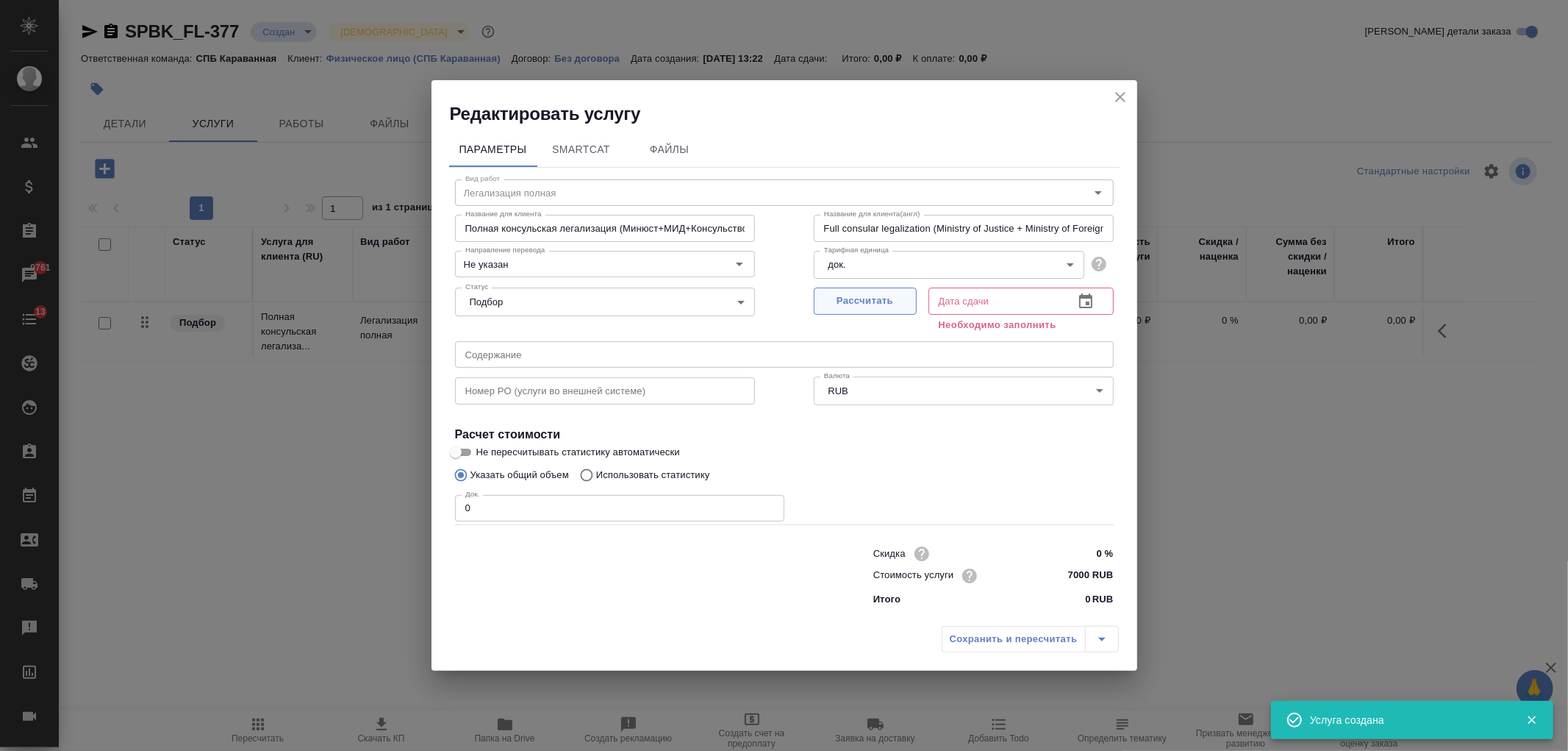
click at [853, 300] on span "Рассчитать" at bounding box center [864, 300] width 87 height 17
type input "28.08.2025 13:35"
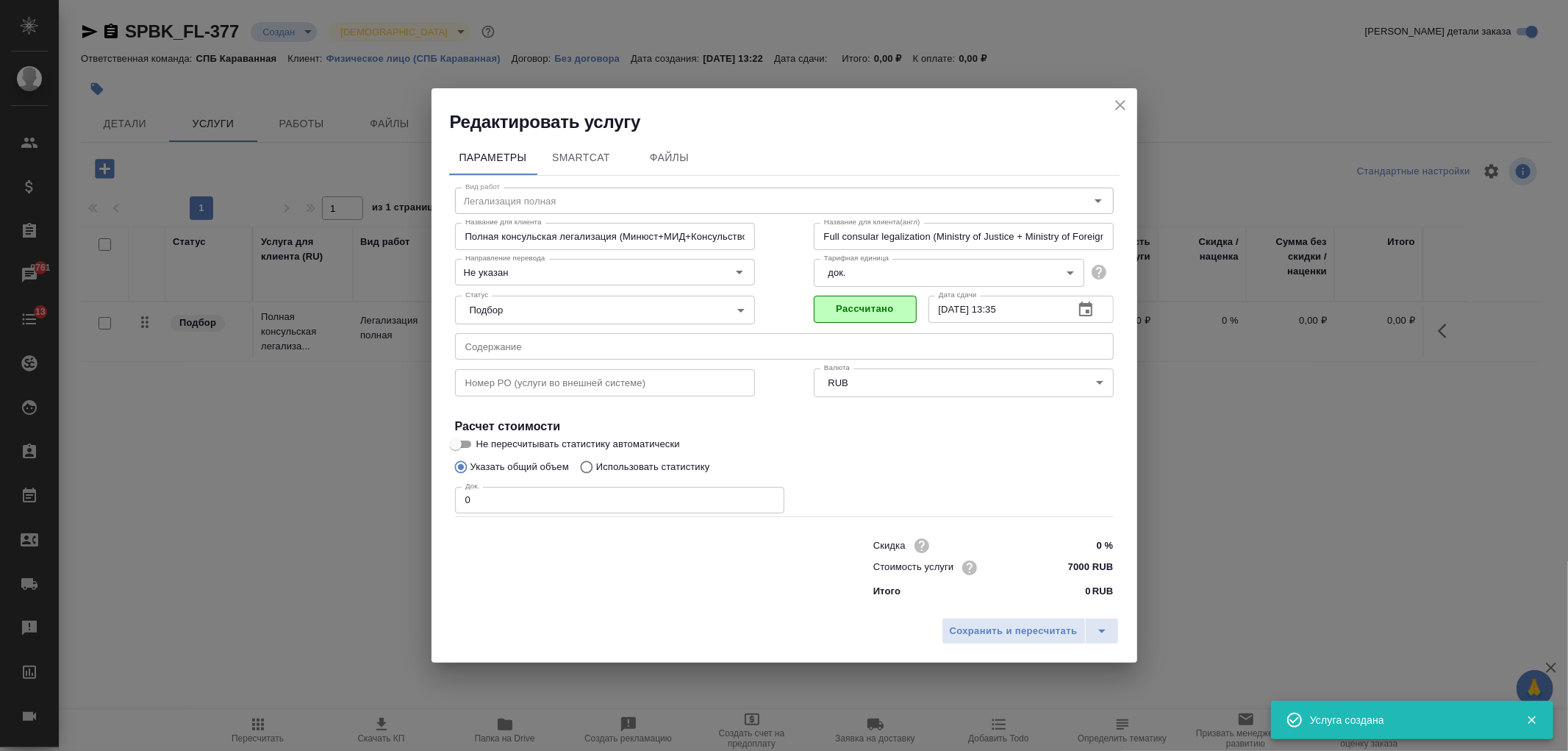
click at [509, 516] on div "Скидка 0 % Стоимость услуги 7000 RUB Итого 0 RUB" at bounding box center [784, 566] width 718 height 123
click at [509, 504] on input "0" at bounding box center [620, 500] width 329 height 26
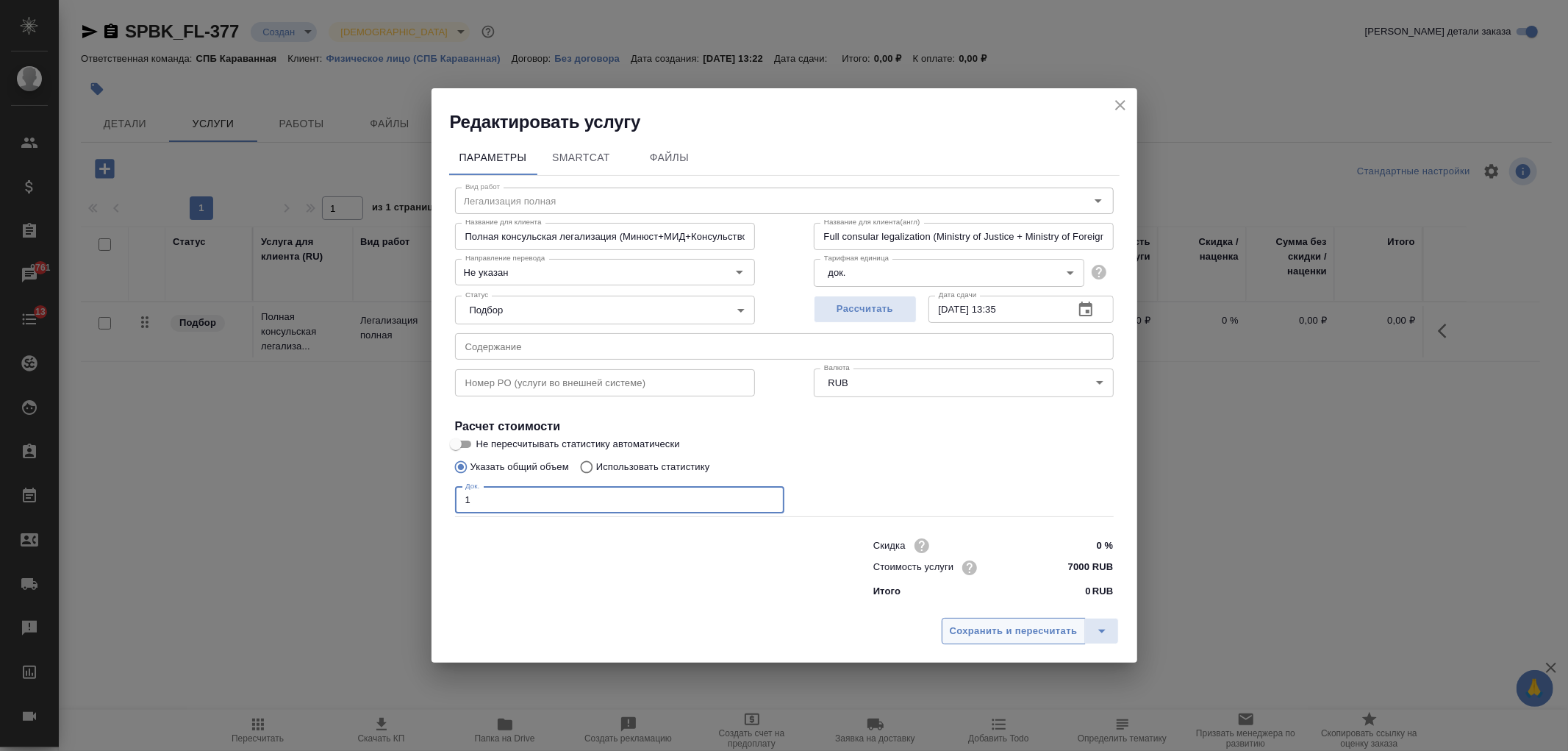
type input "1"
click at [1014, 636] on span "Сохранить и пересчитать" at bounding box center [1013, 631] width 128 height 17
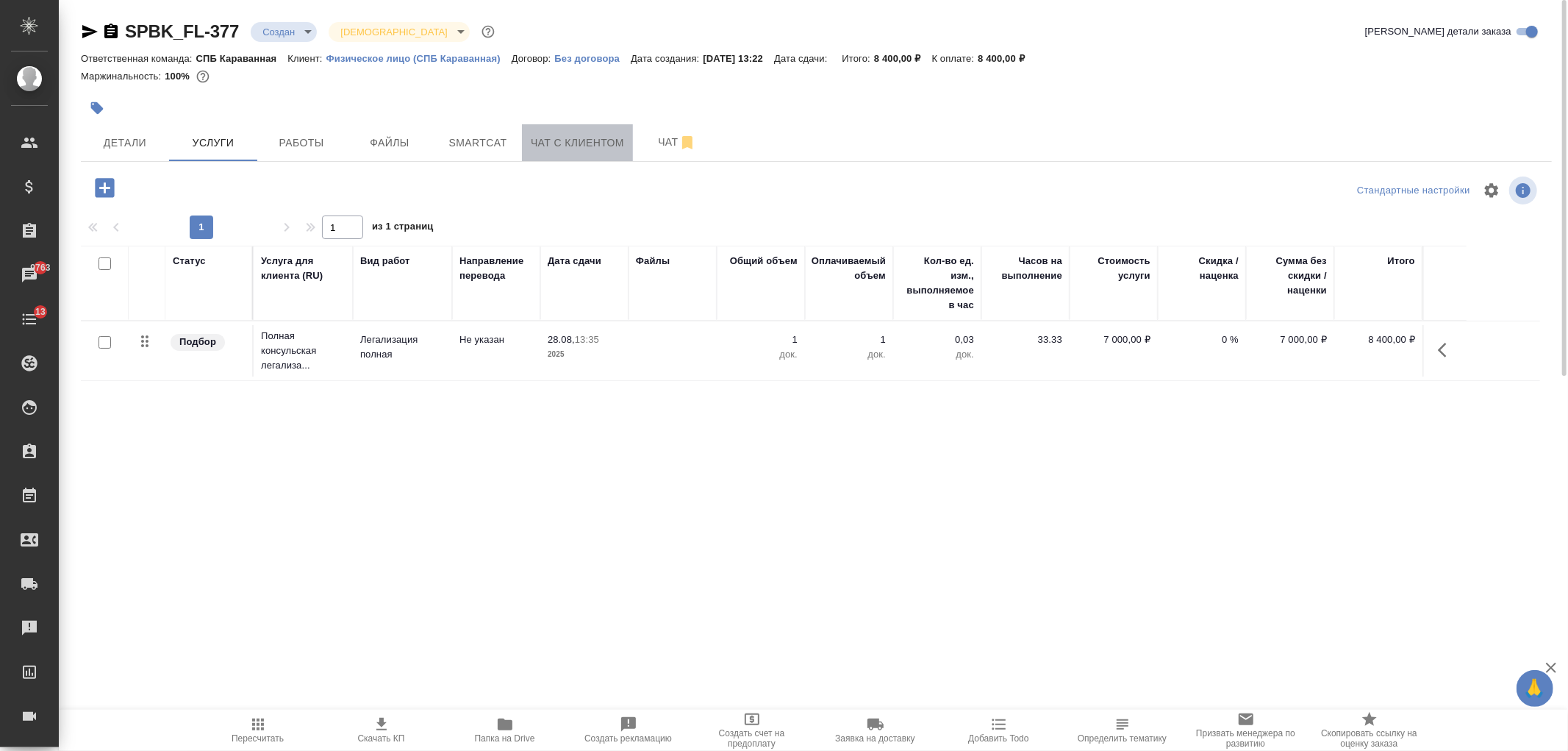
click at [589, 151] on span "Чат с клиентом" at bounding box center [578, 143] width 94 height 18
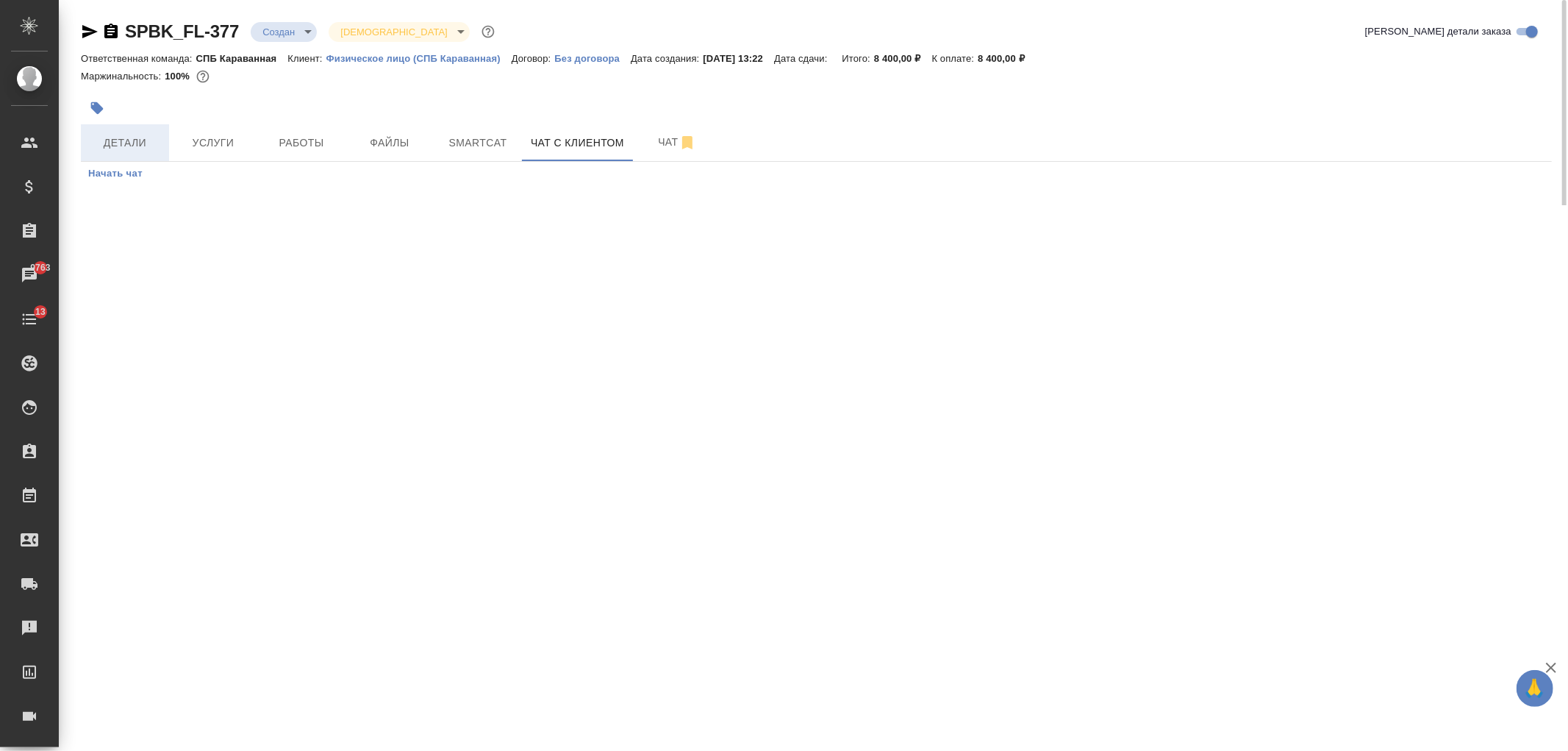
click at [125, 142] on span "Детали" at bounding box center [124, 143] width 71 height 18
select select "RU"
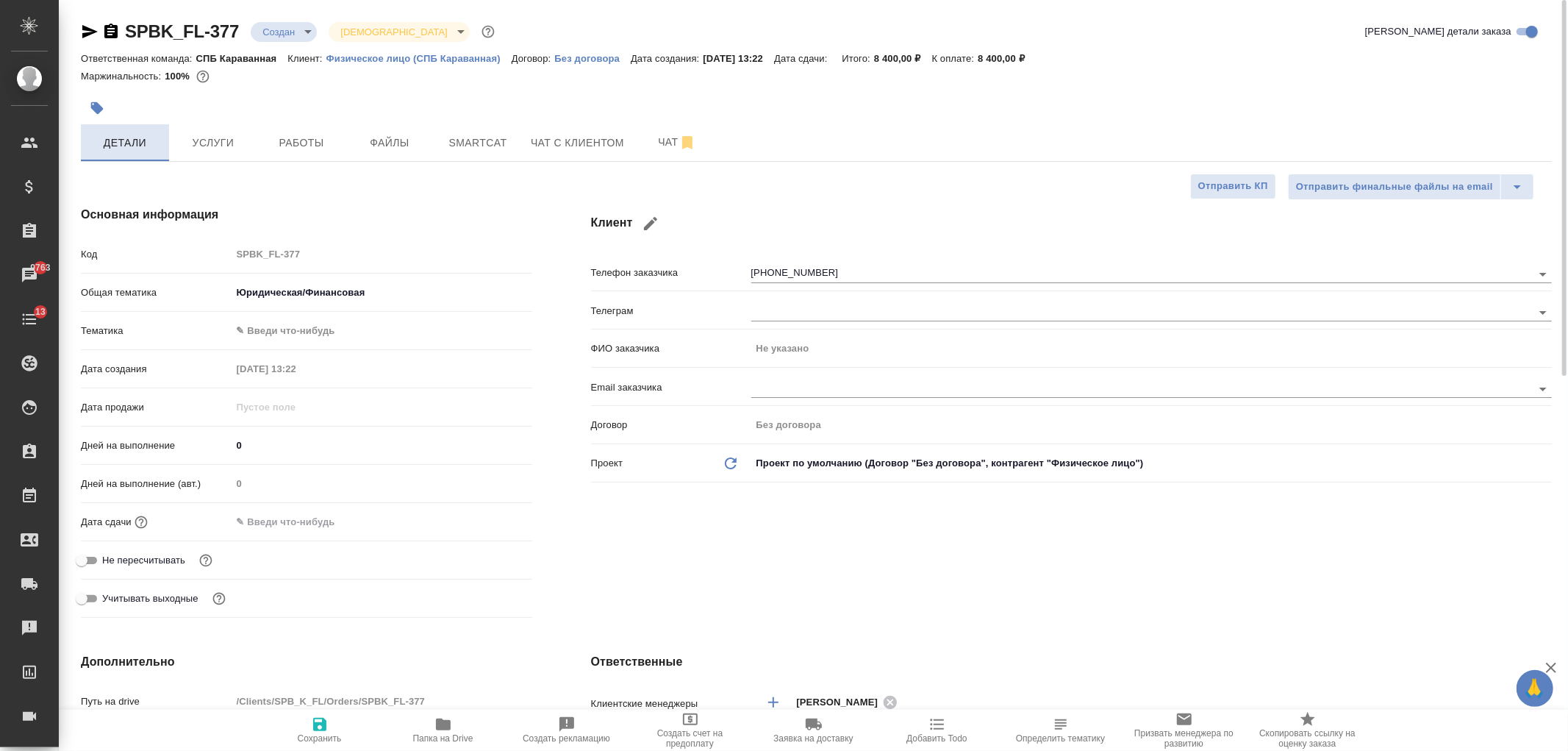
type textarea "x"
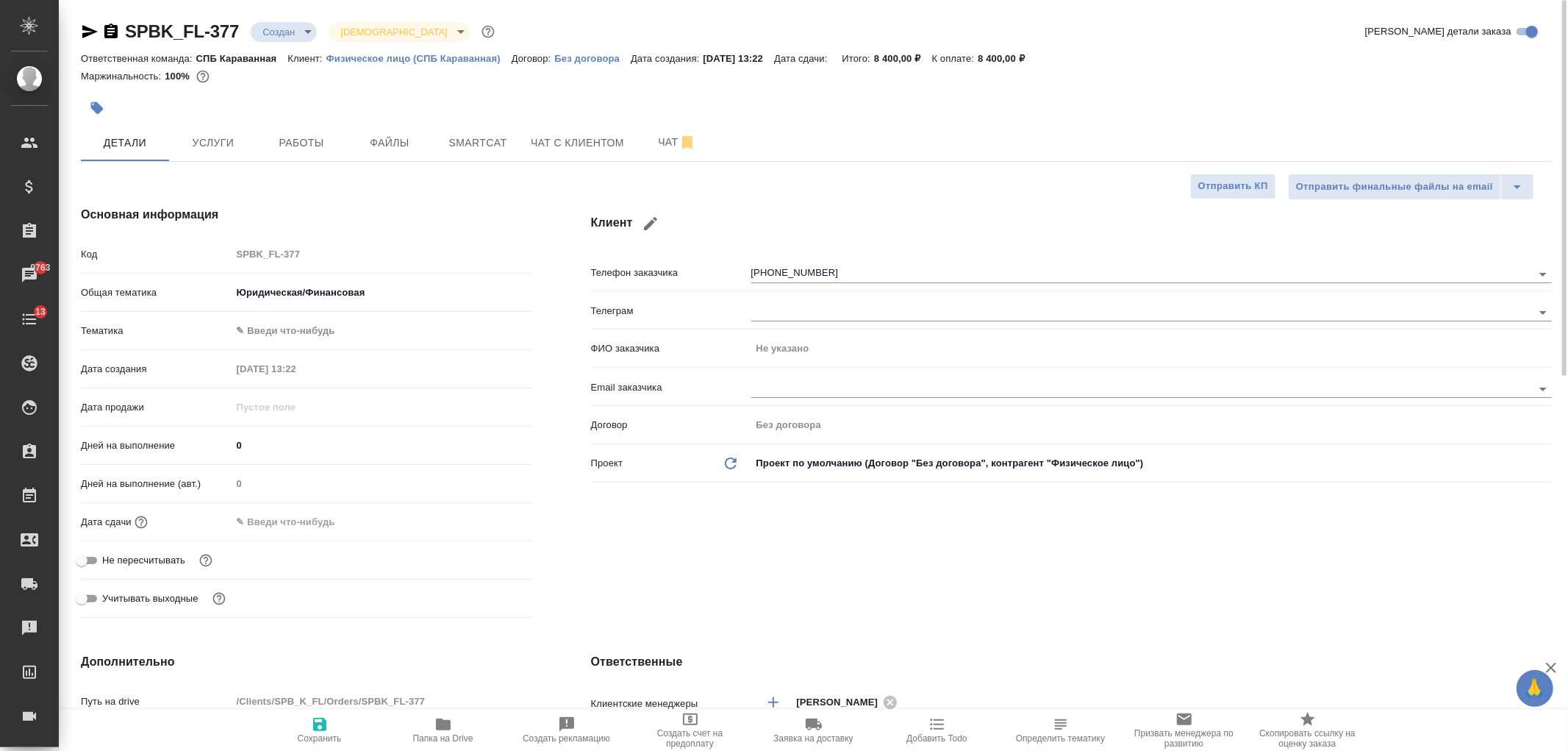
type textarea "x"
click at [82, 33] on icon "button" at bounding box center [90, 32] width 16 height 13
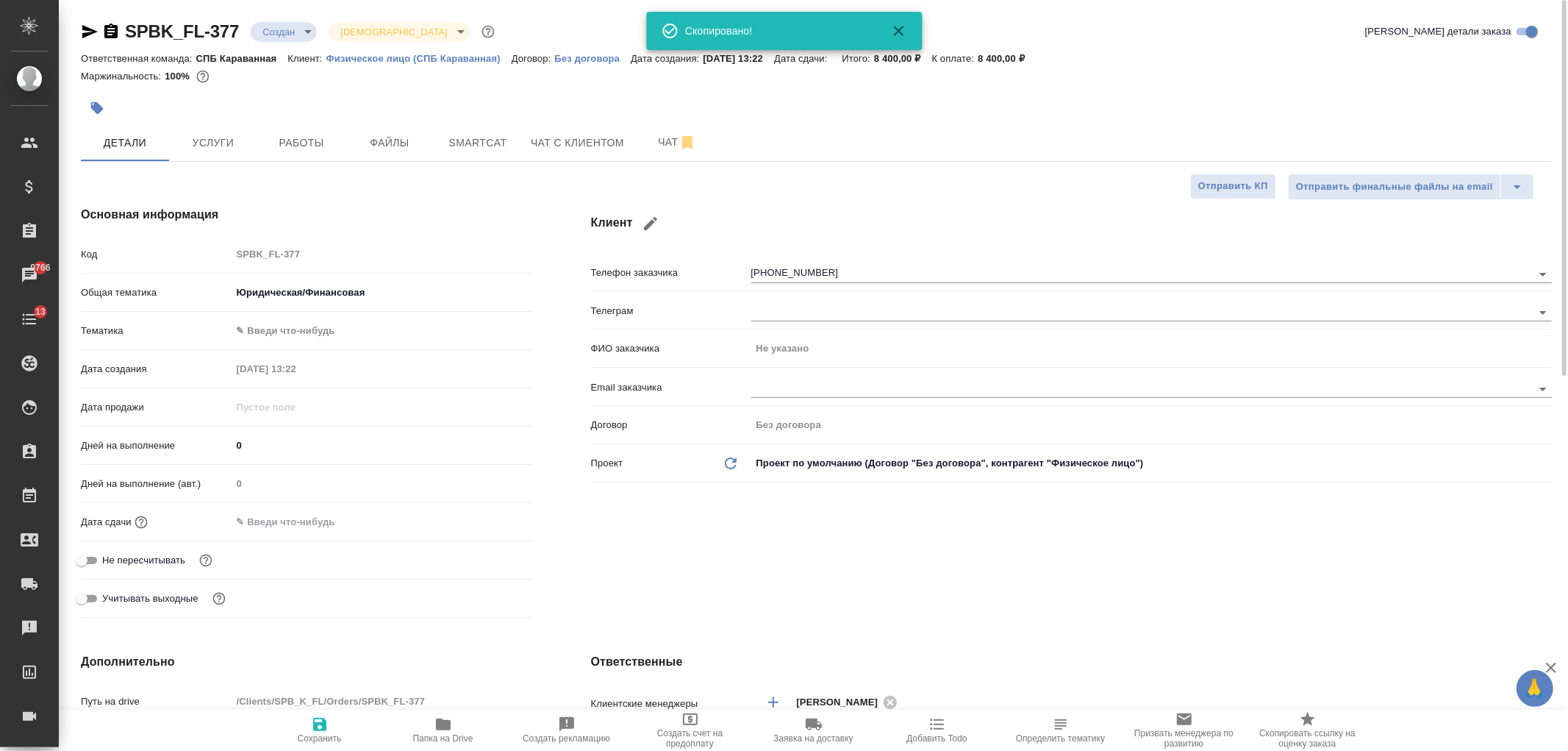
type textarea "x"
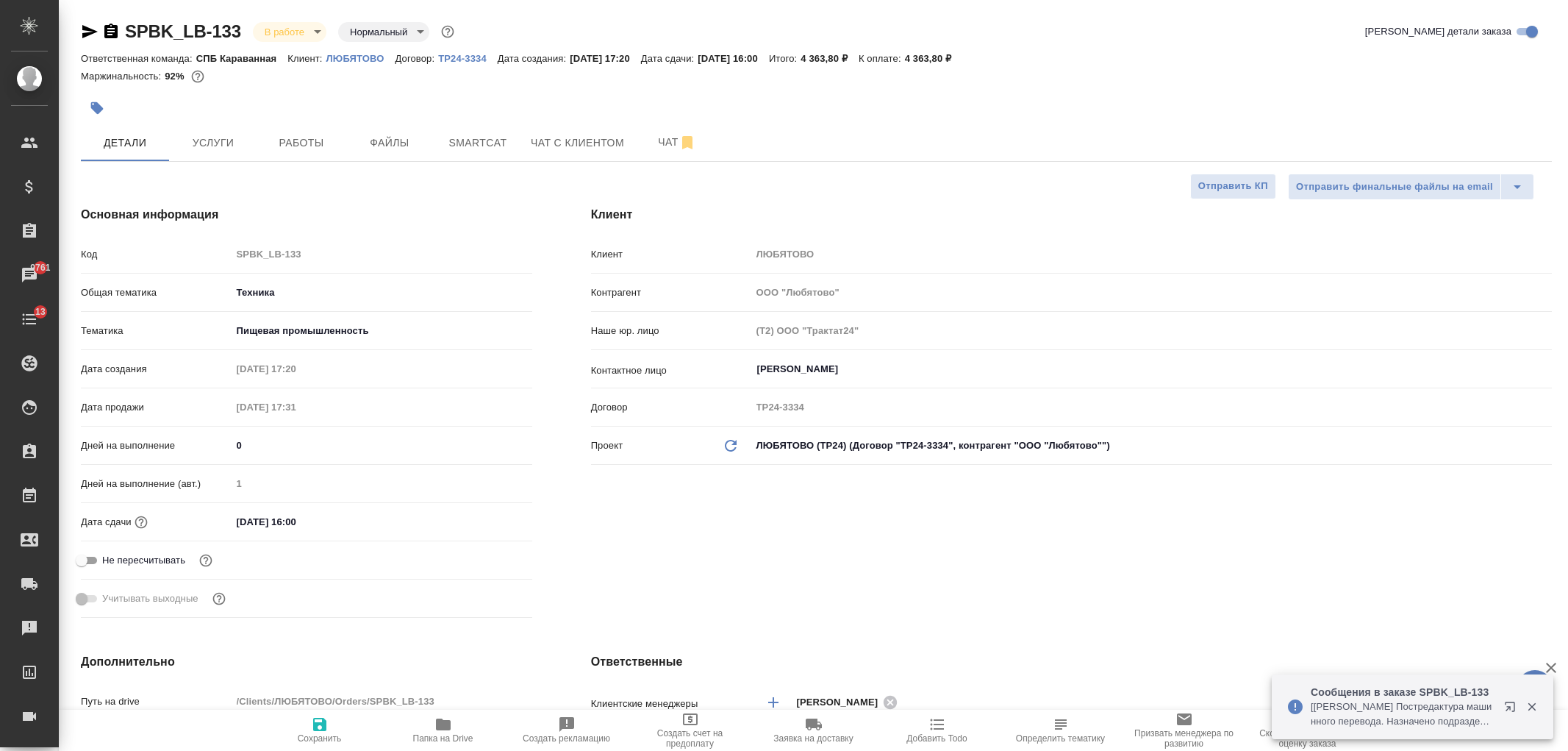
select select "RU"
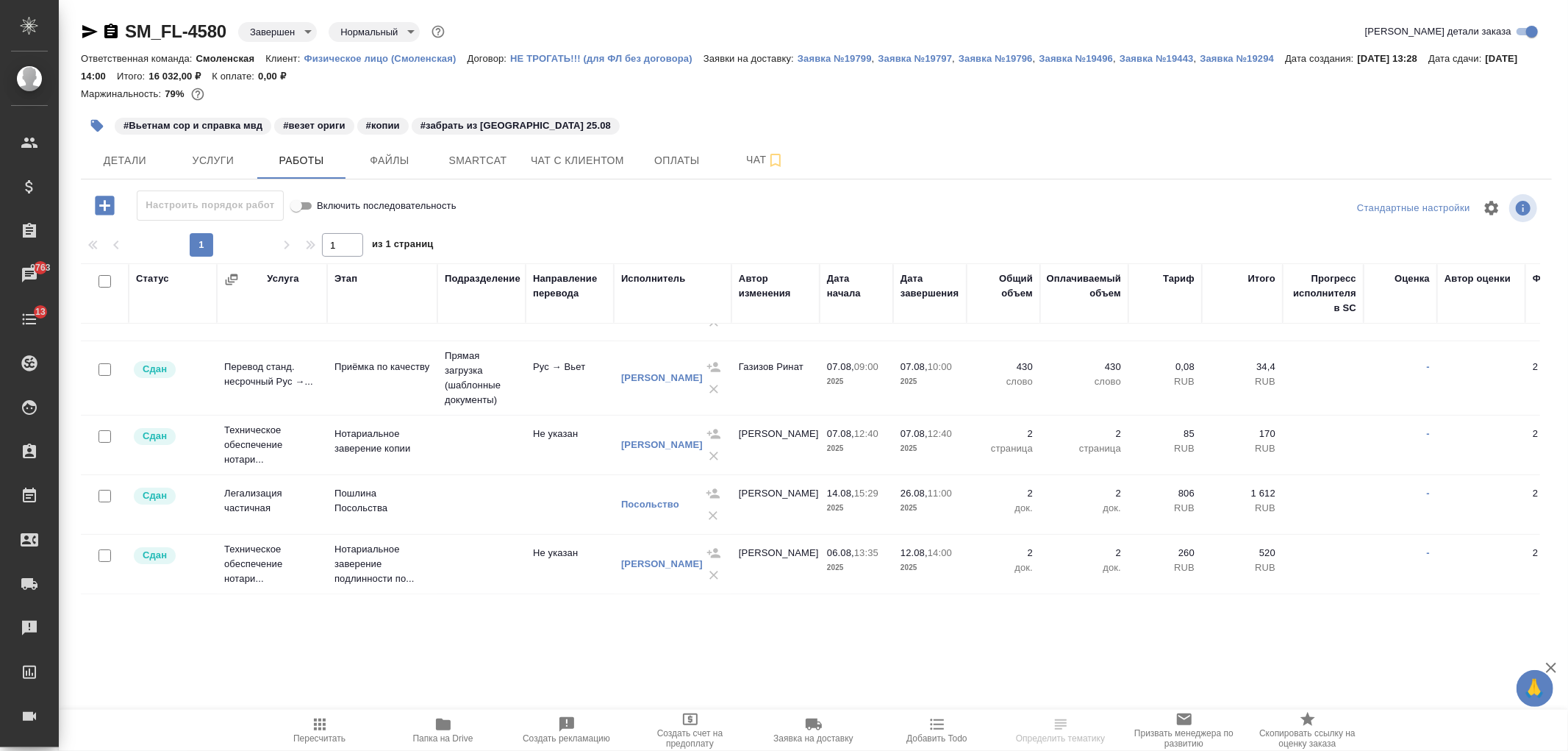
scroll to position [55, 0]
click at [231, 147] on button "Услуги" at bounding box center [213, 160] width 88 height 37
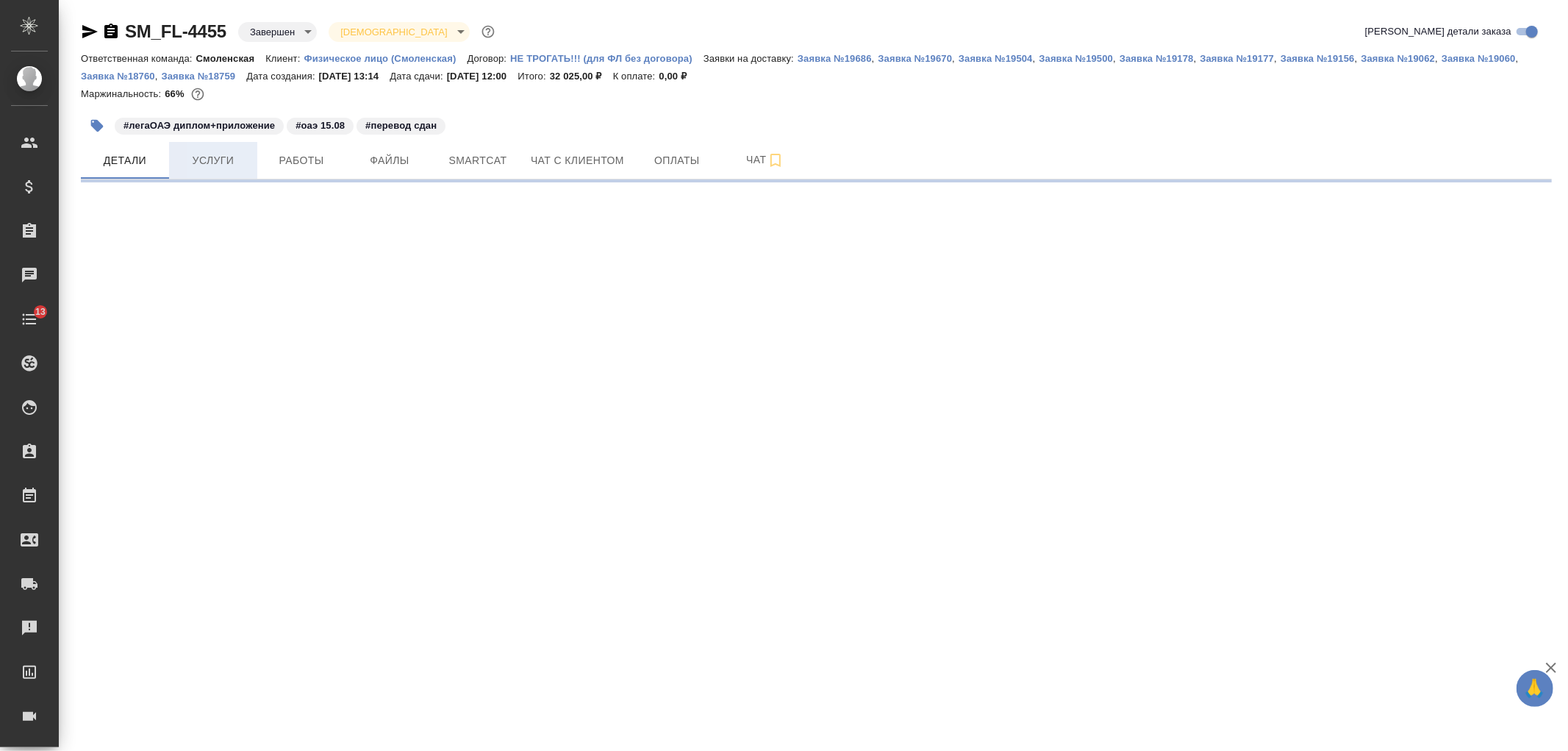
select select "RU"
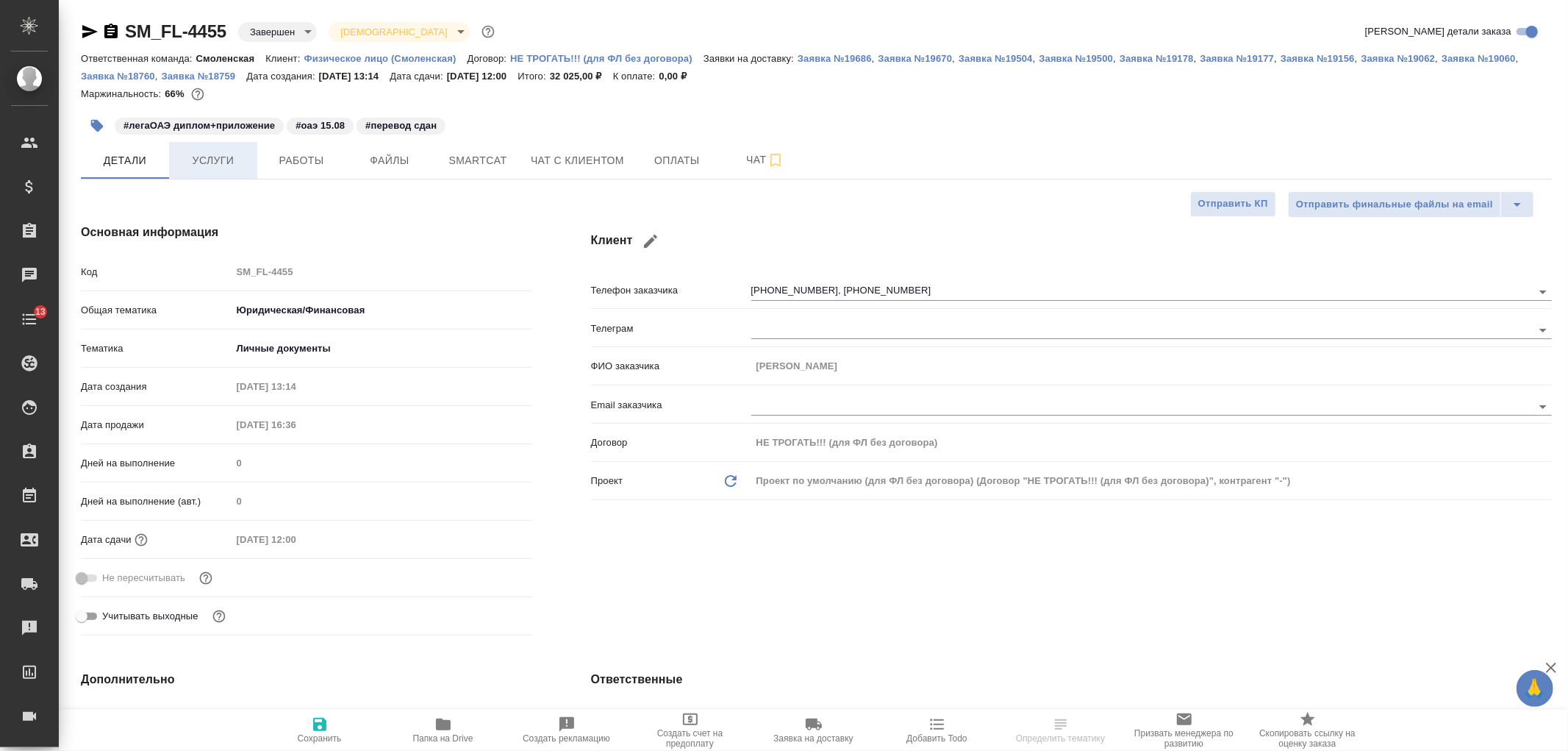
type textarea "x"
click at [224, 157] on span "Услуги" at bounding box center [213, 160] width 71 height 18
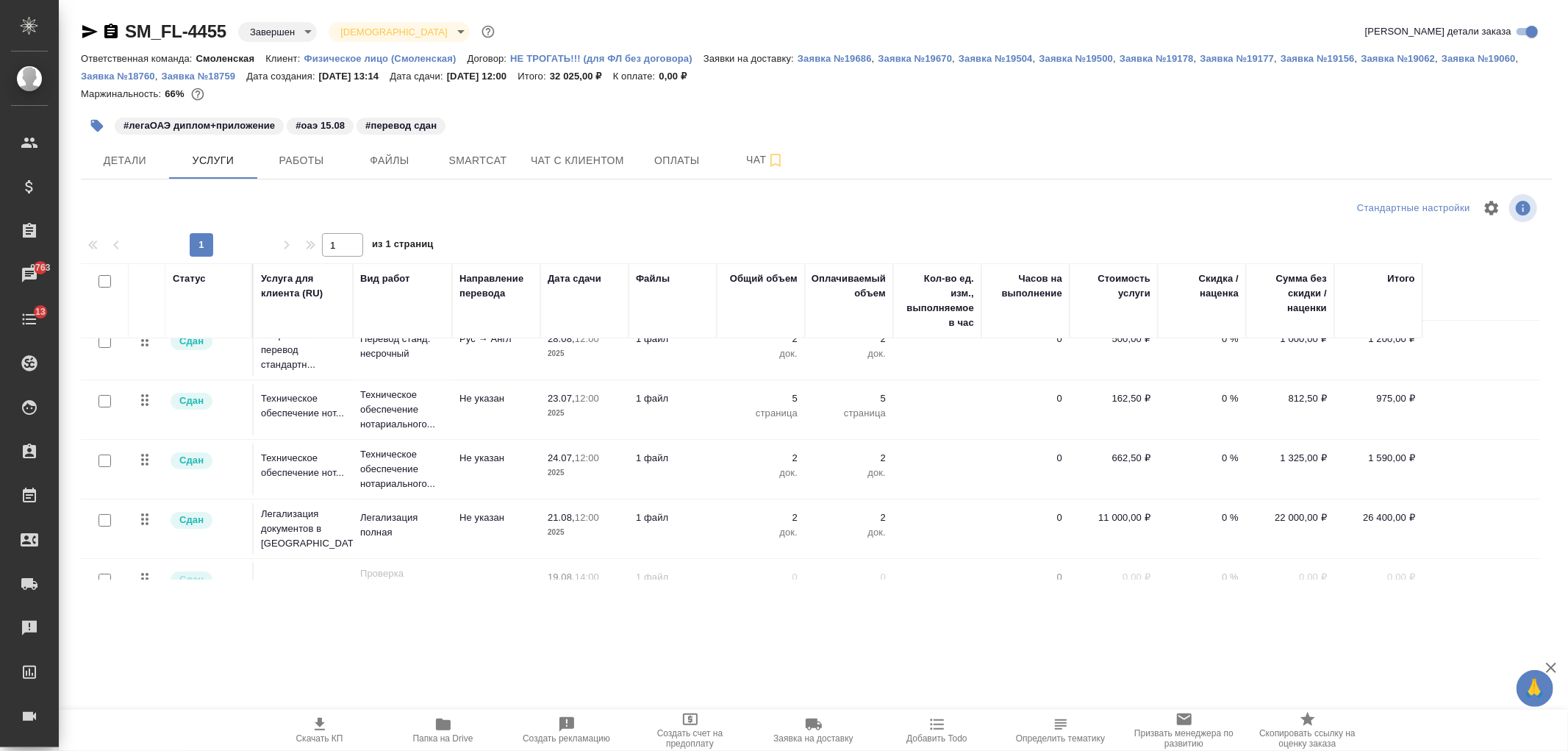
scroll to position [110, 0]
